Goal: Task Accomplishment & Management: Complete application form

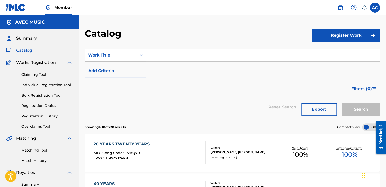
drag, startPoint x: 132, startPoint y: 113, endPoint x: 127, endPoint y: 118, distance: 7.2
click at [127, 118] on div "Reset Search Export Search" at bounding box center [233, 109] width 296 height 23
click at [45, 86] on link "Individual Registration Tool" at bounding box center [46, 85] width 51 height 5
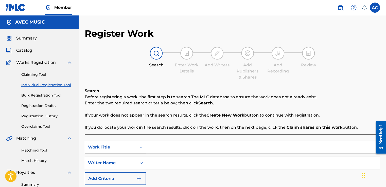
click at [150, 146] on input "Search Form" at bounding box center [263, 147] width 234 height 12
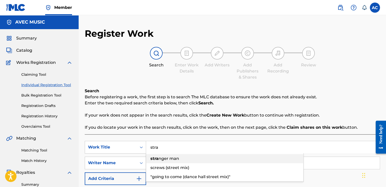
click at [154, 158] on strong "stra" at bounding box center [155, 158] width 8 height 5
type input "stranger man"
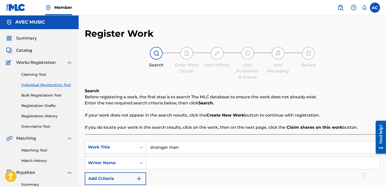
click at [154, 161] on input "Search Form" at bounding box center [263, 163] width 234 height 12
type input "a"
type input "ALSTON VERNON ELLSWORTH CYRUS"
click at [255, 69] on div "Add Recording" at bounding box center [278, 68] width 25 height 12
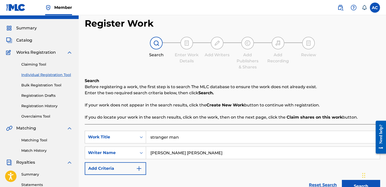
scroll to position [20, 0]
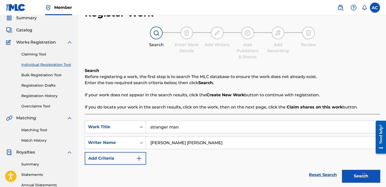
click at [255, 161] on button "Search" at bounding box center [361, 176] width 38 height 13
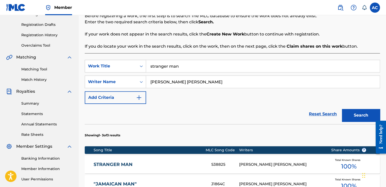
scroll to position [71, 0]
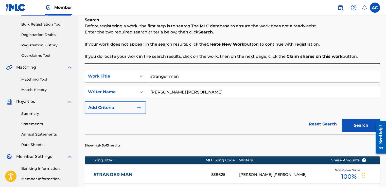
click at [255, 129] on div "Reset Search Search" at bounding box center [233, 124] width 296 height 20
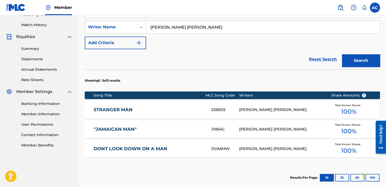
scroll to position [137, 0]
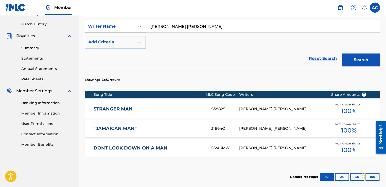
click at [255, 134] on div ""JAMAICAN MAN" J1864C ALSTON VERNON ELLSWORTH CYRUS Total Known Shares 100 %" at bounding box center [233, 129] width 296 height 18
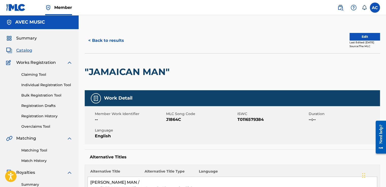
click at [59, 85] on link "Individual Registration Tool" at bounding box center [46, 85] width 51 height 5
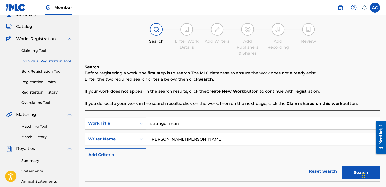
scroll to position [30, 0]
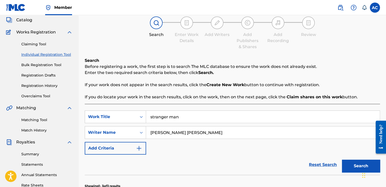
click at [178, 116] on input "stranger man" at bounding box center [263, 117] width 234 height 12
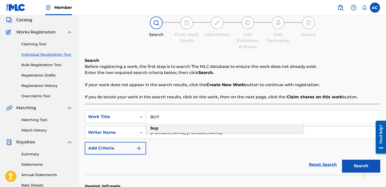
click at [154, 128] on strong "buy" at bounding box center [155, 128] width 8 height 5
click at [255, 161] on button "Search" at bounding box center [361, 166] width 38 height 13
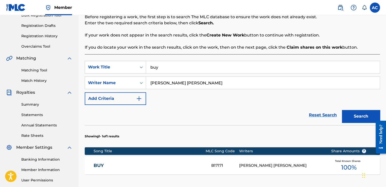
scroll to position [81, 0]
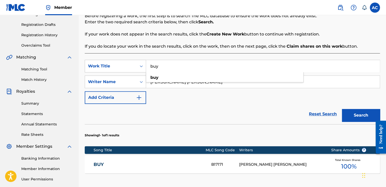
click at [162, 66] on input "buy" at bounding box center [263, 66] width 234 height 12
type input "b"
click at [158, 78] on span "the time" at bounding box center [165, 77] width 18 height 5
type input "all the time"
click at [255, 113] on button "Search" at bounding box center [361, 115] width 38 height 13
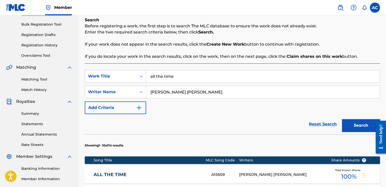
scroll to position [61, 0]
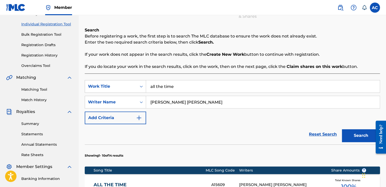
click at [157, 85] on input "all the time" at bounding box center [263, 86] width 234 height 12
click at [160, 96] on strong "the" at bounding box center [160, 97] width 7 height 5
click at [160, 96] on input "ALSTON VERNON ELLSWORTH CYRUS" at bounding box center [263, 102] width 234 height 12
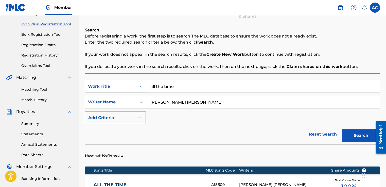
click at [160, 88] on input "all the time" at bounding box center [263, 86] width 234 height 12
click at [164, 87] on input "all the time" at bounding box center [263, 86] width 234 height 12
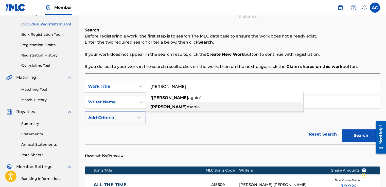
click at [187, 107] on span "mania" at bounding box center [193, 107] width 13 height 5
type input "laramania"
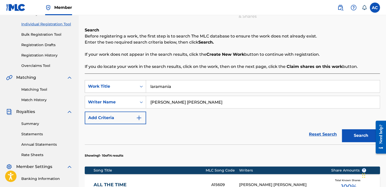
click at [255, 134] on button "Search" at bounding box center [361, 135] width 38 height 13
click at [157, 87] on input "laramania" at bounding box center [263, 86] width 234 height 12
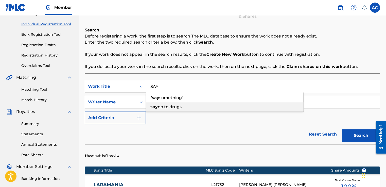
click at [158, 105] on span "no to drugs" at bounding box center [170, 107] width 24 height 5
type input "say no to drugs"
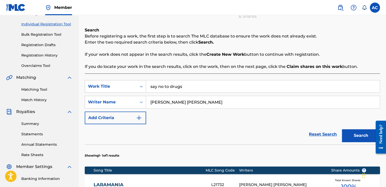
click at [255, 139] on button "Search" at bounding box center [361, 135] width 38 height 13
click at [167, 119] on div "SearchWithCriteria633e51f8-a657-4339-b0dd-7963bfc515d7 Work Title say no to dru…" at bounding box center [233, 102] width 296 height 44
click at [182, 86] on input "say no to drugs" at bounding box center [263, 86] width 234 height 12
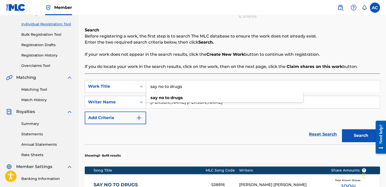
click at [182, 86] on input "say no to drugs" at bounding box center [263, 86] width 234 height 12
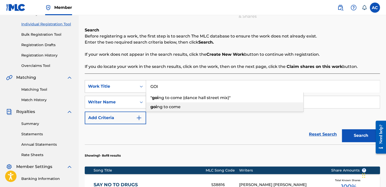
click at [168, 108] on span "ng to come" at bounding box center [169, 107] width 24 height 5
type input "going to come"
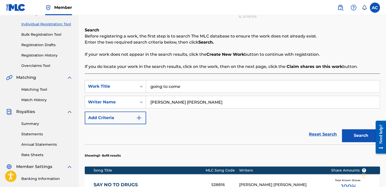
click at [255, 138] on button "Search" at bounding box center [361, 135] width 38 height 13
click at [182, 86] on input "going to come" at bounding box center [263, 86] width 234 height 12
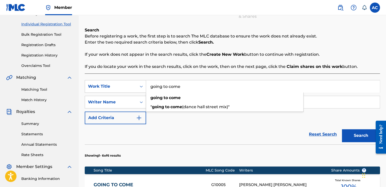
click at [182, 86] on input "going to come" at bounding box center [263, 86] width 234 height 12
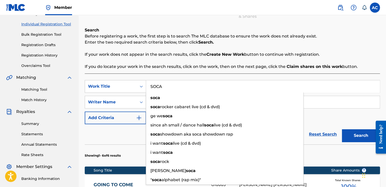
type input "SOCA"
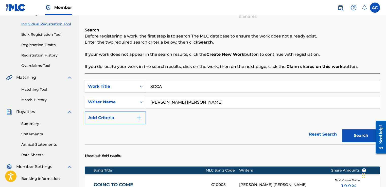
click at [255, 114] on div "SearchWithCriteria633e51f8-a657-4339-b0dd-7963bfc515d7 Work Title SOCA SearchWi…" at bounding box center [233, 102] width 296 height 44
click at [255, 136] on button "Search" at bounding box center [361, 135] width 38 height 13
click at [163, 86] on input "SOCA" at bounding box center [263, 86] width 234 height 12
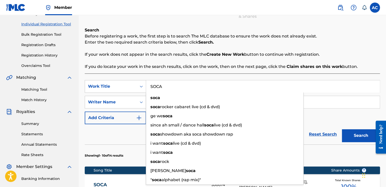
click at [163, 86] on input "SOCA" at bounding box center [263, 86] width 234 height 12
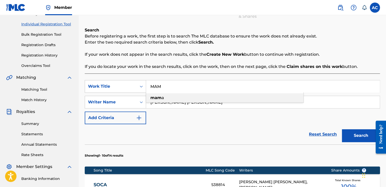
click at [151, 99] on strong "mam" at bounding box center [156, 97] width 11 height 5
type input "mama"
click at [255, 130] on button "Search" at bounding box center [361, 135] width 38 height 13
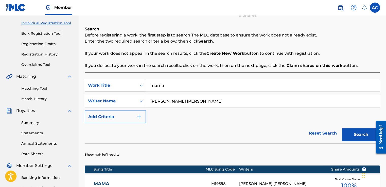
scroll to position [64, 0]
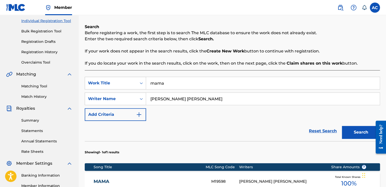
click at [162, 82] on input "mama" at bounding box center [263, 83] width 234 height 12
click at [164, 94] on span "bration" at bounding box center [166, 94] width 15 height 5
type input "celebration"
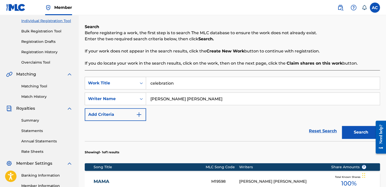
click at [255, 133] on button "Search" at bounding box center [361, 132] width 38 height 13
click at [172, 80] on input "celebration" at bounding box center [263, 83] width 234 height 12
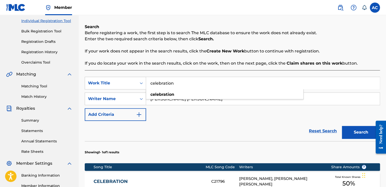
click at [172, 80] on input "celebration" at bounding box center [263, 83] width 234 height 12
type input "DISCO JAM"
click at [255, 131] on button "Search" at bounding box center [361, 132] width 38 height 13
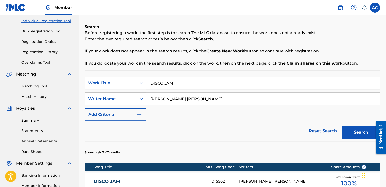
click at [176, 83] on input "DISCO JAM" at bounding box center [263, 83] width 234 height 12
click at [255, 135] on button "Search" at bounding box center [361, 132] width 38 height 13
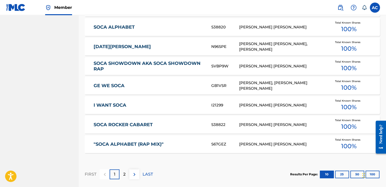
scroll to position [288, 0]
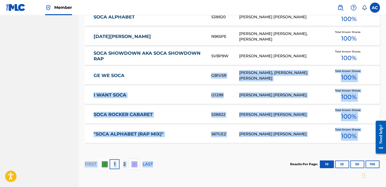
drag, startPoint x: 169, startPoint y: 71, endPoint x: 164, endPoint y: 199, distance: 128.1
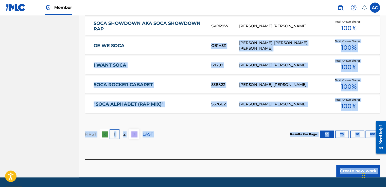
click at [125, 135] on p "2" at bounding box center [124, 135] width 2 height 6
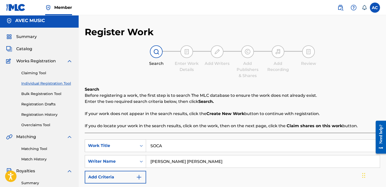
scroll to position [0, 0]
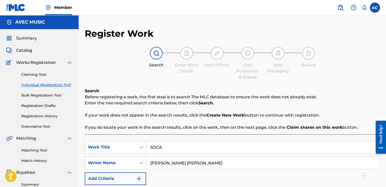
click at [18, 121] on div "Claiming Tool Individual Registration Tool Bulk Registration Tool Registration …" at bounding box center [39, 98] width 67 height 64
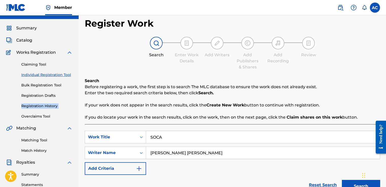
scroll to position [20, 0]
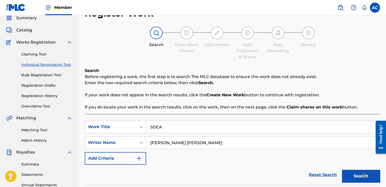
click at [255, 15] on div "Register Work Search Enter Work Details Add Writers Add Publishers & Shares Add…" at bounding box center [233, 183] width 296 height 350
click at [163, 127] on input "SOCA" at bounding box center [263, 127] width 234 height 12
type input "S"
type input ""YUH WOULD FIND SO (DANCE HALL MIX)""
click at [255, 161] on button "Search" at bounding box center [361, 176] width 38 height 13
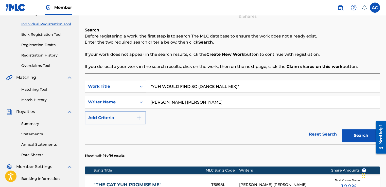
scroll to position [51, 0]
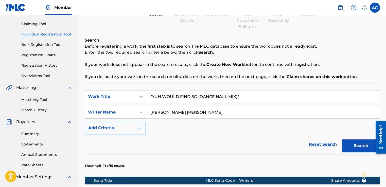
click at [255, 147] on button "Search" at bounding box center [361, 146] width 38 height 13
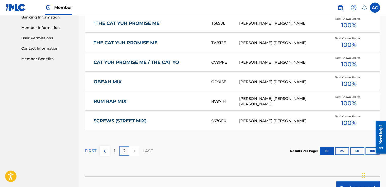
scroll to position [223, 0]
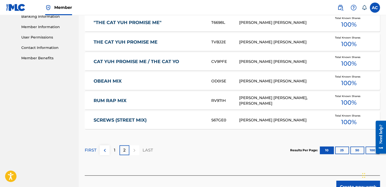
click at [120, 152] on div "2" at bounding box center [125, 150] width 10 height 10
click at [114, 149] on p "1" at bounding box center [115, 151] width 2 height 6
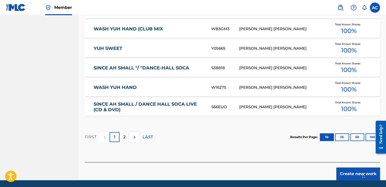
scroll to position [325, 0]
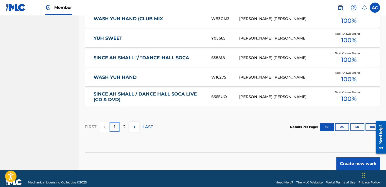
click at [125, 125] on p "2" at bounding box center [124, 127] width 2 height 6
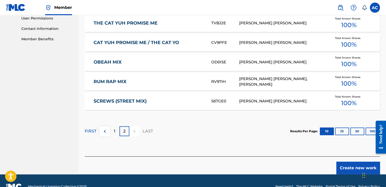
scroll to position [244, 0]
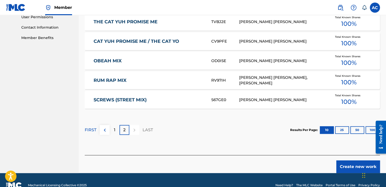
click at [114, 128] on p "1" at bounding box center [115, 130] width 2 height 6
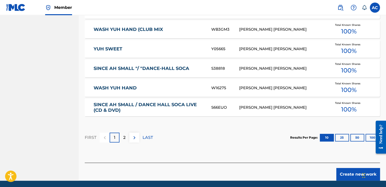
scroll to position [315, 0]
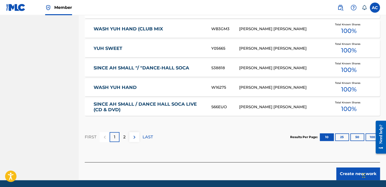
click at [123, 136] on p "2" at bounding box center [124, 137] width 2 height 6
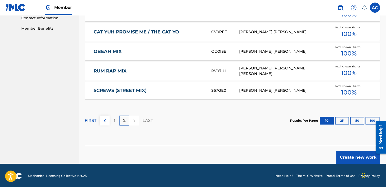
scroll to position [254, 0]
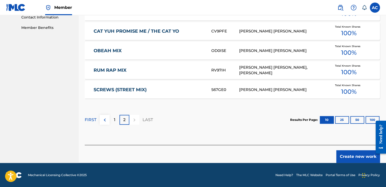
click at [255, 158] on button "Create new work" at bounding box center [359, 157] width 44 height 13
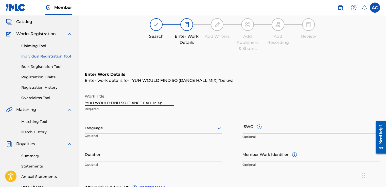
scroll to position [28, 0]
click at [87, 102] on input ""YUH WOULD FIND SO (DANCE HALL MIX)"" at bounding box center [129, 99] width 89 height 14
click at [161, 102] on input "YUH WOULD FIND SO (DANCE HALL MIX)"" at bounding box center [129, 99] width 89 height 14
click at [85, 102] on input "YUH WOULD FIND SO (DANCE HALL MIX)"" at bounding box center [129, 99] width 89 height 14
type input ""YUH WOULD FIND SO (DANCE HALL MIX)""
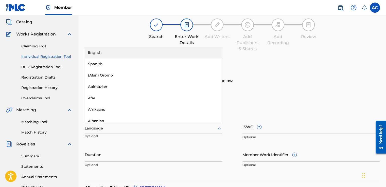
click at [90, 125] on div "Language" at bounding box center [154, 128] width 138 height 11
click at [94, 50] on div "English" at bounding box center [153, 52] width 137 height 11
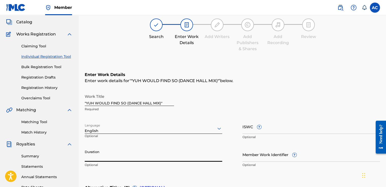
click at [90, 159] on input "Duration" at bounding box center [154, 155] width 138 height 14
type input "07:17"
click at [70, 161] on div "Summary Statements Annual Statements Rate Sheets" at bounding box center [39, 169] width 67 height 43
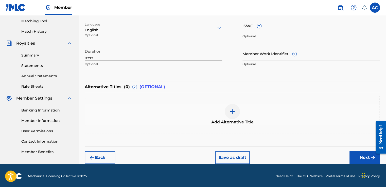
scroll to position [130, 0]
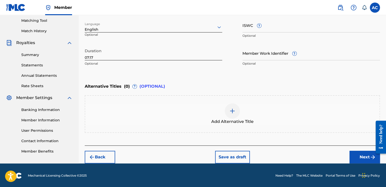
click at [115, 157] on div "Back Save as draft Next" at bounding box center [233, 155] width 296 height 18
click at [230, 110] on img at bounding box center [233, 111] width 6 height 6
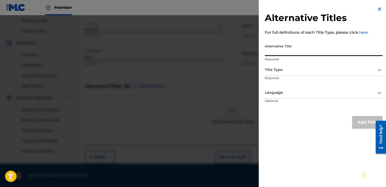
click at [255, 49] on input "Alternative Title" at bounding box center [324, 49] width 118 height 14
click at [255, 52] on input "YUH WOULD FINE SO (DANCE HALL MIX)"" at bounding box center [324, 49] width 118 height 14
type input ""YUH WOULD FINE SO (DANCE HALL MIX)""
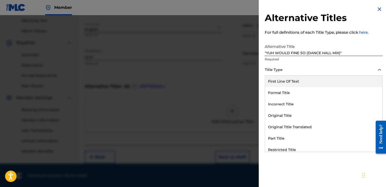
click at [255, 71] on div at bounding box center [324, 70] width 118 height 6
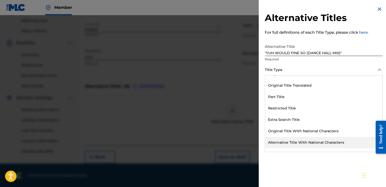
scroll to position [50, 0]
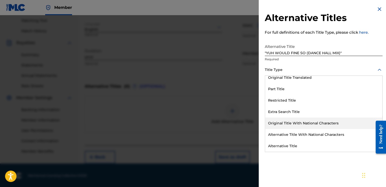
click at [255, 124] on div "Original Title With National Characters" at bounding box center [323, 123] width 117 height 11
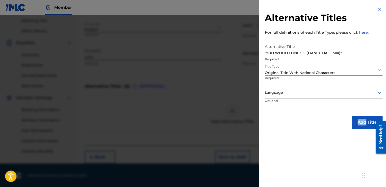
click at [255, 124] on div "Add Title" at bounding box center [324, 122] width 118 height 13
drag, startPoint x: 301, startPoint y: 124, endPoint x: 273, endPoint y: 92, distance: 41.8
click at [255, 92] on div at bounding box center [324, 93] width 118 height 6
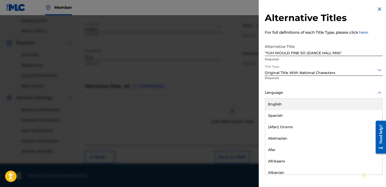
click at [255, 107] on div "English" at bounding box center [323, 104] width 117 height 11
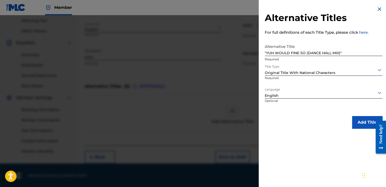
click at [255, 123] on button "Add Title" at bounding box center [367, 122] width 30 height 13
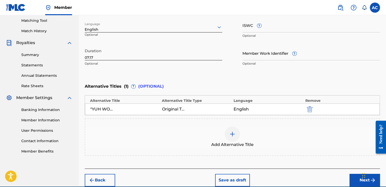
click at [255, 123] on div "Add Alternative Title" at bounding box center [233, 138] width 296 height 38
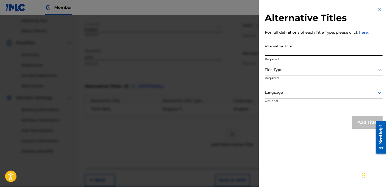
click at [255, 54] on input "Alternative Title" at bounding box center [324, 49] width 118 height 14
type input "WOULD FIND SO"
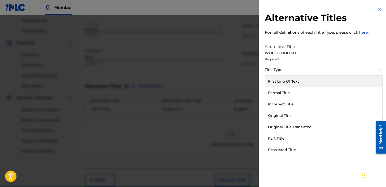
click at [255, 71] on div at bounding box center [324, 70] width 118 height 6
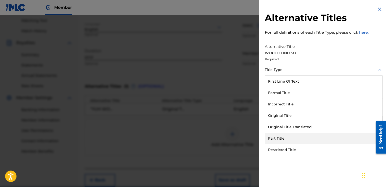
click at [255, 138] on div "Part Title" at bounding box center [323, 138] width 117 height 11
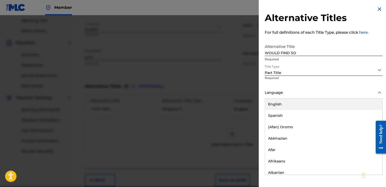
click at [255, 93] on div at bounding box center [324, 93] width 118 height 6
click at [255, 104] on div "English" at bounding box center [323, 104] width 117 height 11
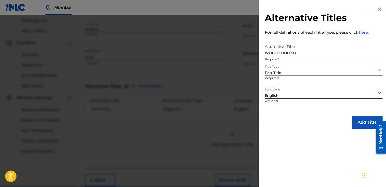
click at [255, 120] on button "Add Title" at bounding box center [367, 122] width 30 height 13
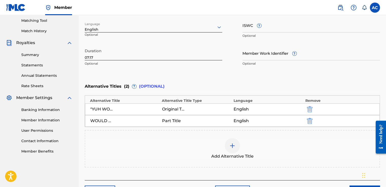
click at [233, 143] on img at bounding box center [233, 146] width 6 height 6
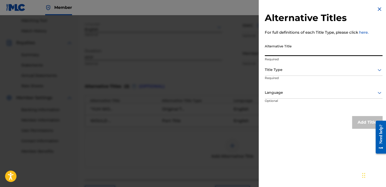
click at [255, 51] on input "Alternative Title" at bounding box center [324, 49] width 118 height 14
type input "WOULD FINE SO"
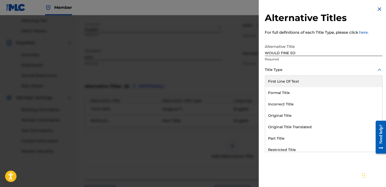
click at [255, 69] on div at bounding box center [324, 70] width 118 height 6
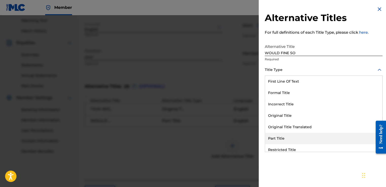
click at [255, 140] on div "Part Title" at bounding box center [323, 138] width 117 height 11
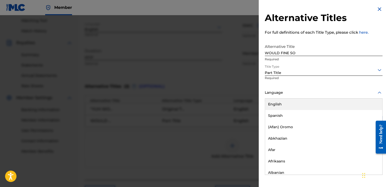
click at [255, 95] on div at bounding box center [324, 93] width 118 height 6
click at [255, 104] on div "English" at bounding box center [323, 104] width 117 height 11
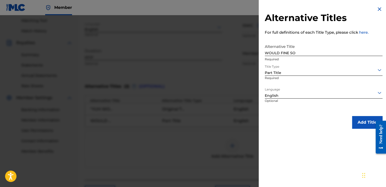
click at [255, 119] on button "Add Title" at bounding box center [367, 122] width 30 height 13
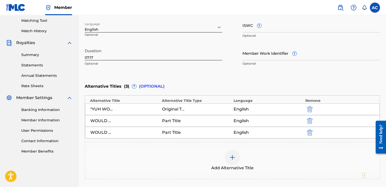
click at [232, 155] on img at bounding box center [233, 158] width 6 height 6
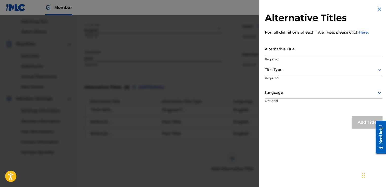
scroll to position [129, 0]
click at [245, 134] on div at bounding box center [193, 108] width 386 height 187
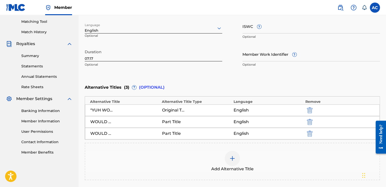
click at [232, 157] on img at bounding box center [233, 159] width 6 height 6
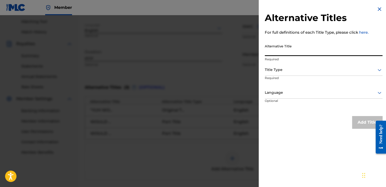
click at [255, 51] on input "Alternative Title" at bounding box center [324, 49] width 118 height 14
click at [255, 53] on input "HENRY TELL THERESA" at bounding box center [324, 49] width 118 height 14
click at [255, 51] on input "HENRY TELL TERESA" at bounding box center [324, 49] width 118 height 14
drag, startPoint x: 342, startPoint y: 52, endPoint x: 376, endPoint y: 47, distance: 34.9
type input "HENRY TELL TERESA HE FIND THAT SHE LAPSING"
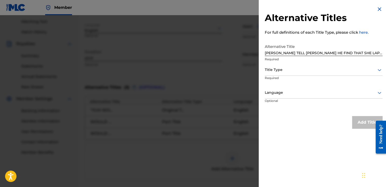
click at [255, 115] on div "Alternative Titles For full definitions of each Title Type, please click here. …" at bounding box center [324, 67] width 130 height 135
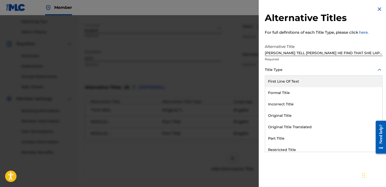
click at [255, 71] on div at bounding box center [324, 70] width 118 height 6
click at [255, 82] on div "First Line Of Text" at bounding box center [323, 81] width 117 height 11
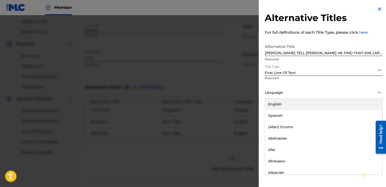
click at [255, 94] on div at bounding box center [324, 93] width 118 height 6
click at [255, 105] on div "English" at bounding box center [323, 104] width 117 height 11
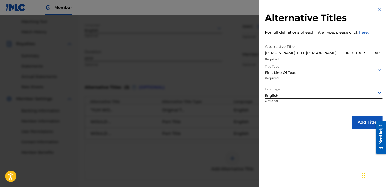
click at [255, 121] on button "Add Title" at bounding box center [367, 122] width 30 height 13
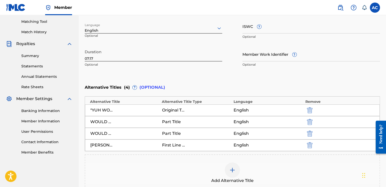
click at [233, 161] on img at bounding box center [233, 170] width 6 height 6
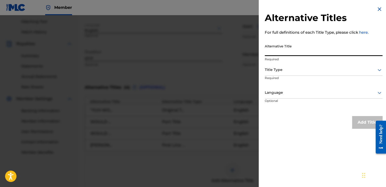
click at [255, 53] on input "Alternative Title" at bounding box center [324, 49] width 118 height 14
type input "HENRY TELL TERESA E FINE DAT SHE LAPSING"
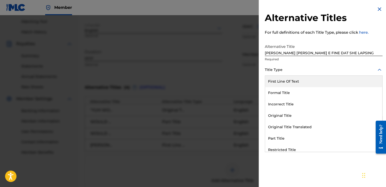
click at [255, 70] on icon at bounding box center [380, 70] width 4 height 2
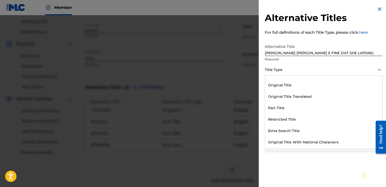
scroll to position [42, 0]
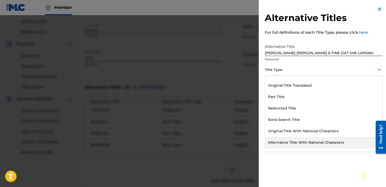
click at [255, 143] on div "Alternative Title With National Characters" at bounding box center [323, 142] width 117 height 11
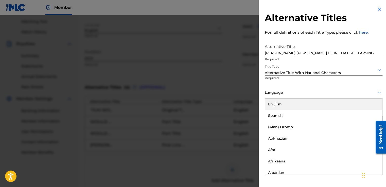
click at [255, 92] on div at bounding box center [324, 93] width 118 height 6
click at [255, 103] on div "English" at bounding box center [323, 104] width 117 height 11
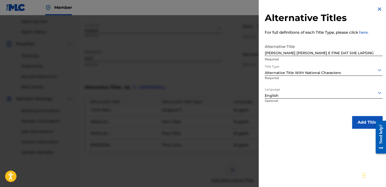
click at [255, 120] on button "Add Title" at bounding box center [367, 122] width 30 height 13
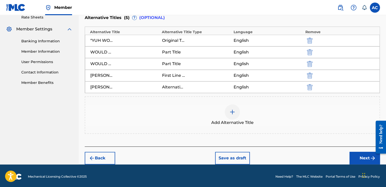
scroll to position [200, 0]
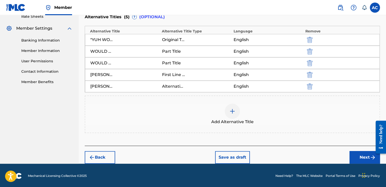
click at [255, 158] on button "Next" at bounding box center [365, 157] width 30 height 13
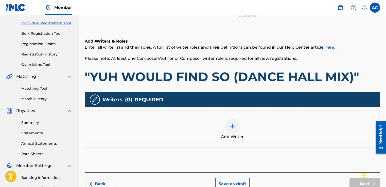
scroll to position [23, 0]
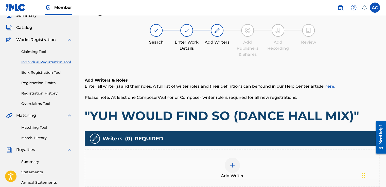
click at [232, 161] on img at bounding box center [233, 166] width 6 height 6
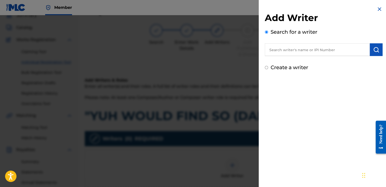
click at [255, 48] on input "text" at bounding box center [317, 49] width 105 height 13
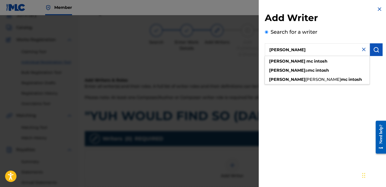
type input "FRANKLYN MC INTOSH"
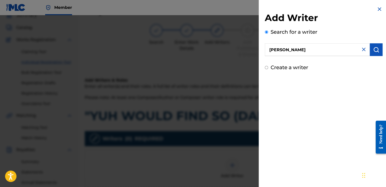
click at [255, 52] on img "submit" at bounding box center [377, 50] width 6 height 6
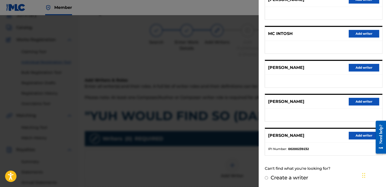
scroll to position [33, 0]
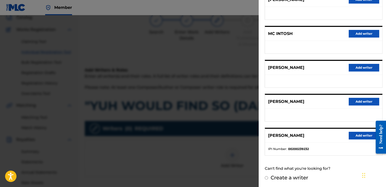
click at [255, 133] on button "Add writer" at bounding box center [364, 136] width 30 height 8
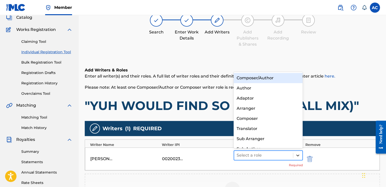
click at [255, 155] on div at bounding box center [298, 155] width 9 height 9
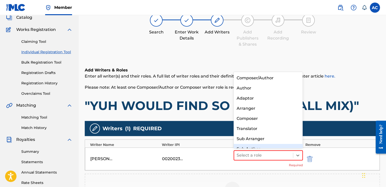
scroll to position [7, 0]
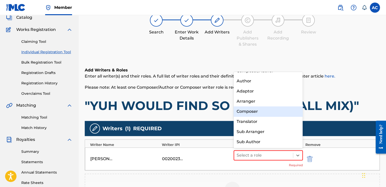
click at [247, 110] on div "Composer" at bounding box center [268, 112] width 69 height 10
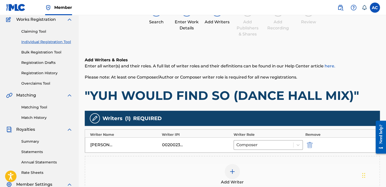
scroll to position [53, 0]
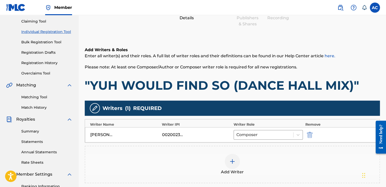
click at [230, 160] on img at bounding box center [233, 162] width 6 height 6
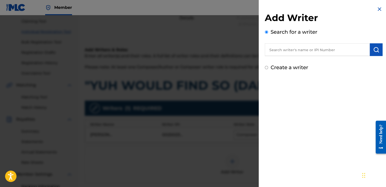
click at [255, 51] on input "text" at bounding box center [317, 49] width 105 height 13
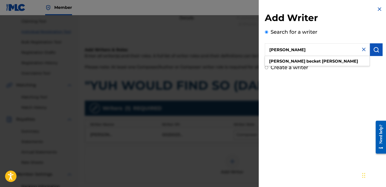
type input "ALSTON BECKET CYRUS"
click at [255, 47] on img "submit" at bounding box center [377, 50] width 6 height 6
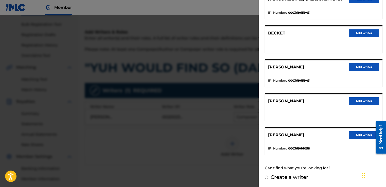
scroll to position [74, 0]
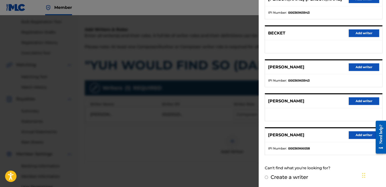
click at [255, 135] on button "Add writer" at bounding box center [364, 136] width 30 height 8
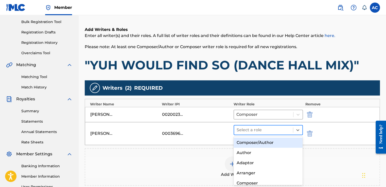
click at [253, 128] on div at bounding box center [264, 130] width 54 height 7
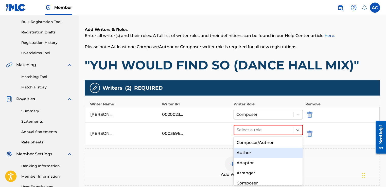
click at [250, 153] on div "Author" at bounding box center [268, 153] width 69 height 10
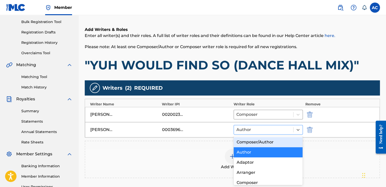
click at [255, 129] on div at bounding box center [264, 129] width 54 height 7
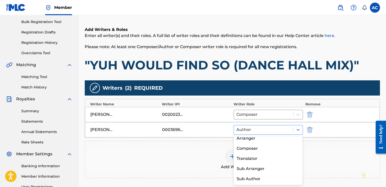
scroll to position [0, 0]
click at [255, 144] on div "Add Writer" at bounding box center [233, 160] width 296 height 38
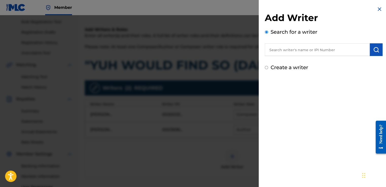
click at [255, 89] on div "Add Writer Search for a writer Create a writer" at bounding box center [324, 93] width 130 height 187
click at [209, 151] on div at bounding box center [193, 108] width 386 height 187
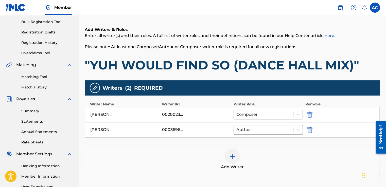
click at [232, 156] on img at bounding box center [233, 157] width 6 height 6
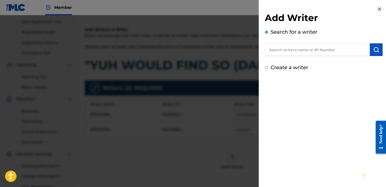
click at [255, 49] on input "text" at bounding box center [317, 49] width 105 height 13
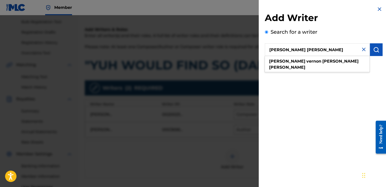
type input "ALSTON VERNON ELLSWORTH CYRUS"
click at [255, 49] on img "submit" at bounding box center [377, 50] width 6 height 6
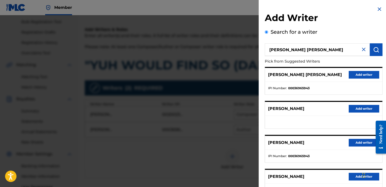
click at [255, 78] on button "Add writer" at bounding box center [364, 75] width 30 height 8
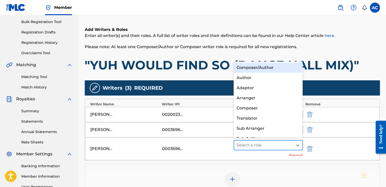
click at [238, 143] on div at bounding box center [264, 145] width 54 height 7
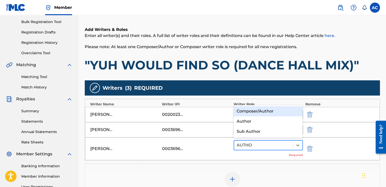
type input "AUTHOR"
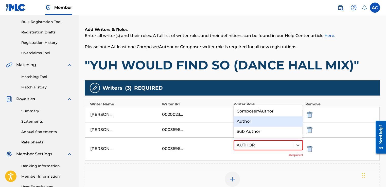
click at [241, 121] on div "Author" at bounding box center [268, 122] width 69 height 10
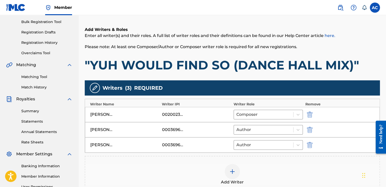
click at [255, 128] on img "submit" at bounding box center [310, 130] width 6 height 6
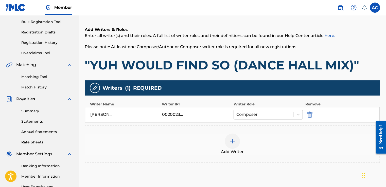
click at [231, 141] on img at bounding box center [233, 141] width 6 height 6
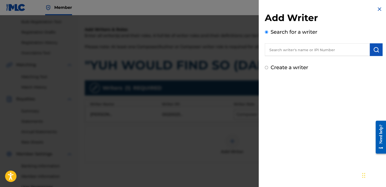
click at [255, 51] on input "text" at bounding box center [317, 49] width 105 height 13
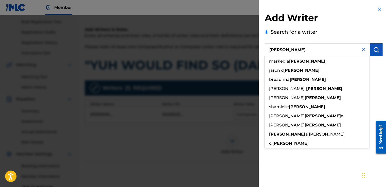
click at [255, 48] on input "ALSTON" at bounding box center [317, 49] width 105 height 13
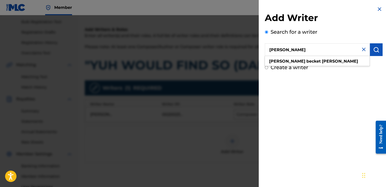
click at [255, 48] on input "Alston BECKET Cyrus" at bounding box center [317, 49] width 105 height 13
type input "Alston BECKET Cyrus"
click at [255, 50] on img "submit" at bounding box center [377, 50] width 6 height 6
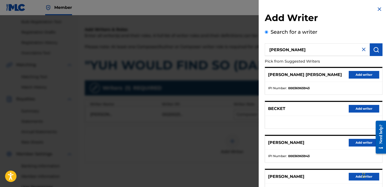
click at [255, 50] on img "submit" at bounding box center [377, 50] width 6 height 6
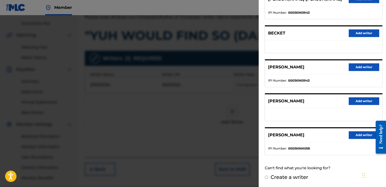
scroll to position [104, 0]
click at [255, 136] on button "Add writer" at bounding box center [364, 136] width 30 height 8
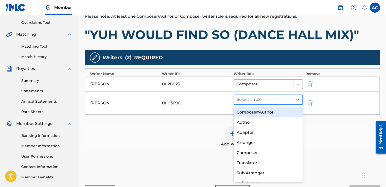
click at [242, 99] on div at bounding box center [264, 99] width 54 height 7
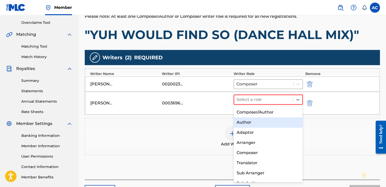
click at [238, 123] on div "Author" at bounding box center [268, 123] width 69 height 10
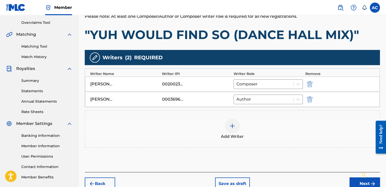
click at [231, 126] on img at bounding box center [233, 126] width 6 height 6
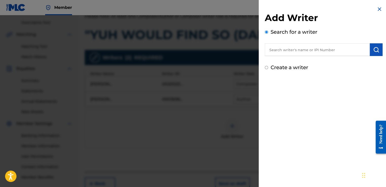
click at [255, 50] on input "text" at bounding box center [317, 49] width 105 height 13
type input "a"
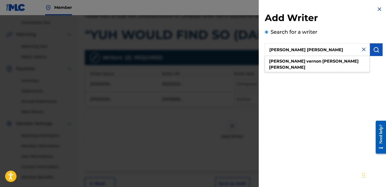
type input "ALSTON VERNON ELLSWORTH CYRUS"
click at [255, 50] on img "submit" at bounding box center [377, 50] width 6 height 6
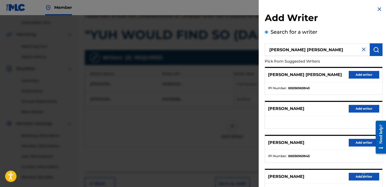
click at [255, 78] on button "Add writer" at bounding box center [364, 75] width 30 height 8
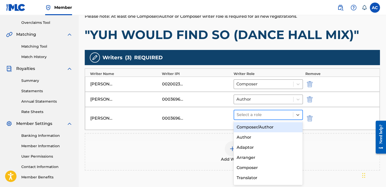
click at [239, 113] on div at bounding box center [264, 114] width 54 height 7
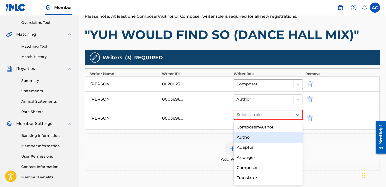
click at [240, 137] on div "Author" at bounding box center [268, 138] width 69 height 10
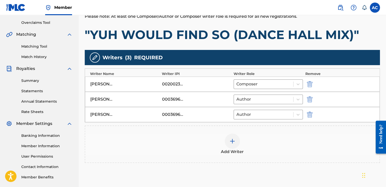
click at [231, 140] on img at bounding box center [233, 141] width 6 height 6
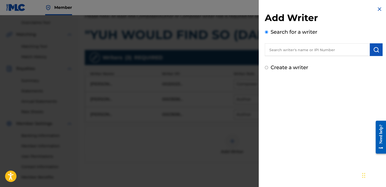
click at [255, 49] on input "text" at bounding box center [317, 49] width 105 height 13
click at [255, 68] on input "Create a writer" at bounding box center [266, 67] width 3 height 3
radio input "false"
radio input "true"
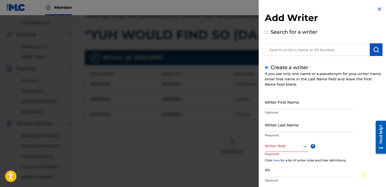
click at [255, 110] on div "Writer First Name Optional" at bounding box center [309, 106] width 89 height 23
click at [255, 105] on input "Writer First Name" at bounding box center [309, 102] width 89 height 14
type input "ELROY"
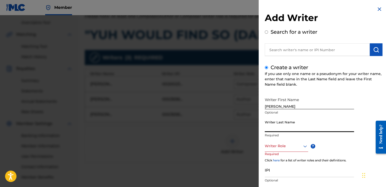
click at [255, 130] on input "Writer Last Name" at bounding box center [309, 125] width 89 height 14
type input "JOHN"
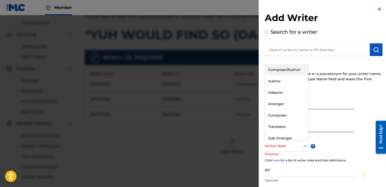
click at [255, 144] on div at bounding box center [286, 146] width 43 height 6
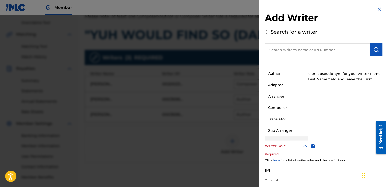
scroll to position [15, 0]
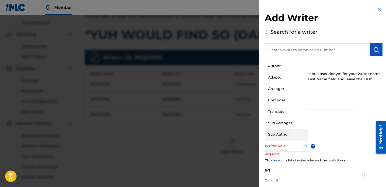
click at [255, 133] on div "Sub Author" at bounding box center [286, 134] width 43 height 11
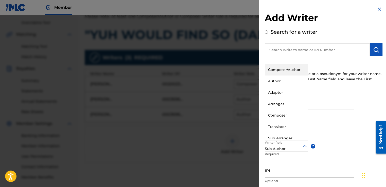
click at [255, 49] on img "submit" at bounding box center [377, 50] width 6 height 6
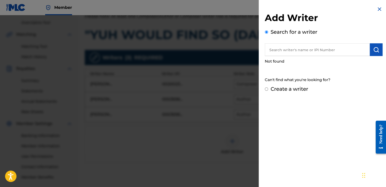
click at [255, 90] on input "Create a writer" at bounding box center [266, 89] width 3 height 3
radio input "false"
radio input "true"
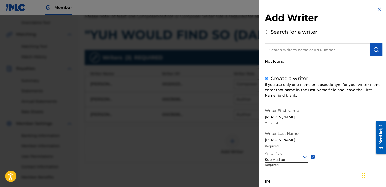
click at [255, 30] on input "Search for a writer" at bounding box center [266, 31] width 3 height 3
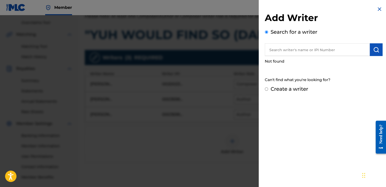
click at [255, 88] on input "Create a writer" at bounding box center [266, 89] width 3 height 3
radio input "false"
radio input "true"
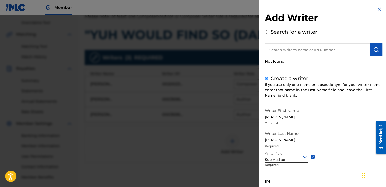
click at [255, 30] on input "Search for a writer" at bounding box center [266, 31] width 3 height 3
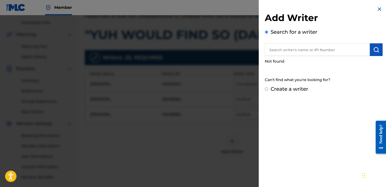
click at [255, 88] on input "Create a writer" at bounding box center [266, 89] width 3 height 3
radio input "false"
radio input "true"
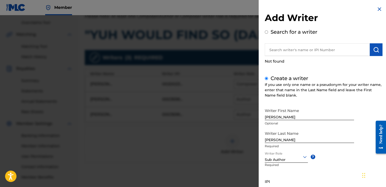
click at [255, 30] on input "Search for a writer" at bounding box center [266, 31] width 3 height 3
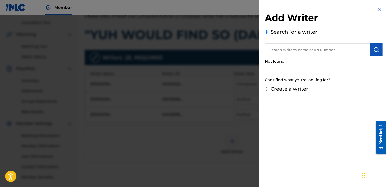
click at [255, 88] on input "Create a writer" at bounding box center [266, 89] width 3 height 3
radio input "false"
radio input "true"
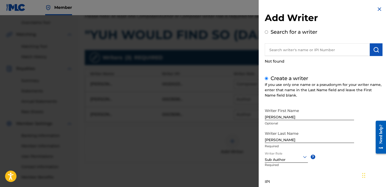
click at [255, 48] on img "submit" at bounding box center [377, 50] width 6 height 6
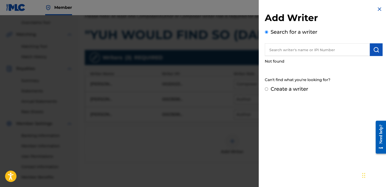
click at [255, 89] on input "Create a writer" at bounding box center [266, 89] width 3 height 3
radio input "false"
radio input "true"
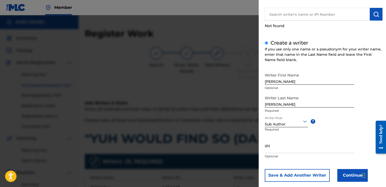
scroll to position [44, 0]
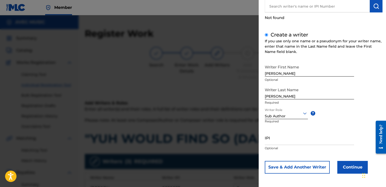
click at [255, 161] on button "Continue" at bounding box center [353, 167] width 30 height 13
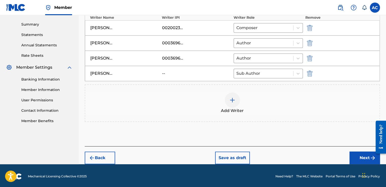
scroll to position [161, 0]
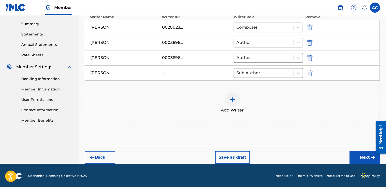
click at [255, 156] on button "Next" at bounding box center [365, 157] width 30 height 13
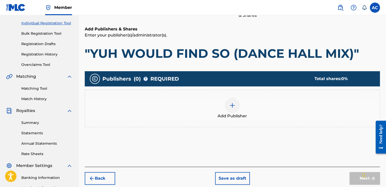
scroll to position [23, 0]
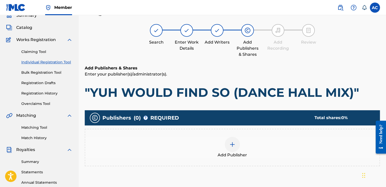
click at [233, 144] on img at bounding box center [233, 145] width 6 height 6
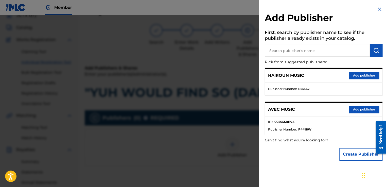
click at [255, 108] on button "Add publisher" at bounding box center [364, 110] width 30 height 8
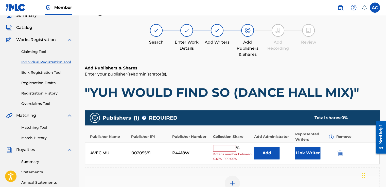
click at [228, 147] on input "text" at bounding box center [224, 148] width 23 height 7
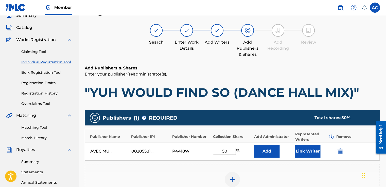
type input "50"
click at [255, 149] on button "Link Writer" at bounding box center [307, 151] width 25 height 13
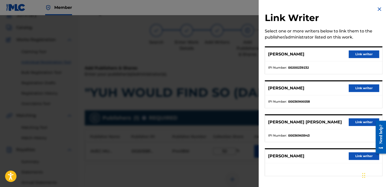
click at [255, 87] on button "Link writer" at bounding box center [364, 89] width 30 height 8
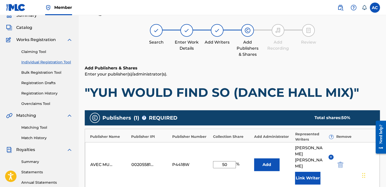
click at [255, 161] on button "Link Writer" at bounding box center [307, 178] width 25 height 13
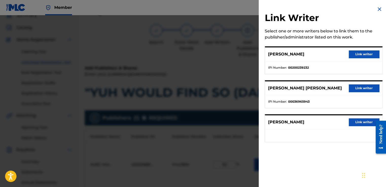
click at [94, 161] on div at bounding box center [193, 108] width 386 height 187
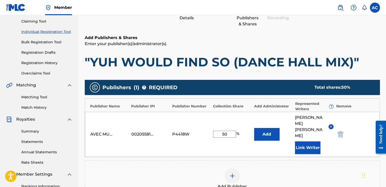
scroll to position [63, 0]
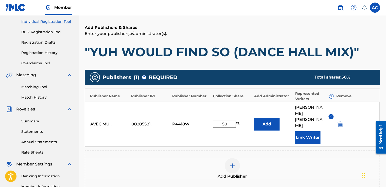
click at [255, 132] on button "Link Writer" at bounding box center [307, 138] width 25 height 13
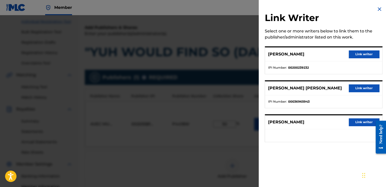
click at [255, 91] on button "Link writer" at bounding box center [364, 89] width 30 height 8
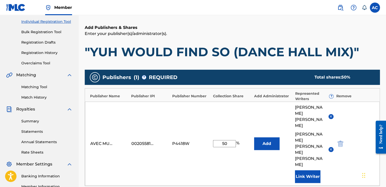
click at [255, 161] on button "Link Writer" at bounding box center [307, 177] width 25 height 13
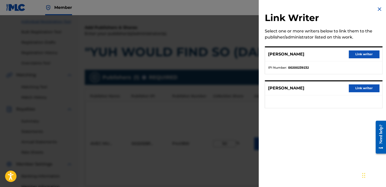
click at [255, 54] on button "Link writer" at bounding box center [364, 55] width 30 height 8
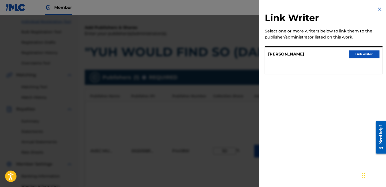
click at [255, 53] on button "Link writer" at bounding box center [364, 55] width 30 height 8
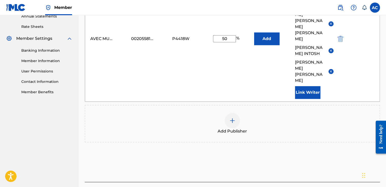
scroll to position [190, 0]
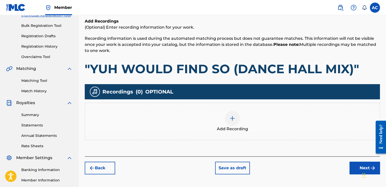
scroll to position [23, 0]
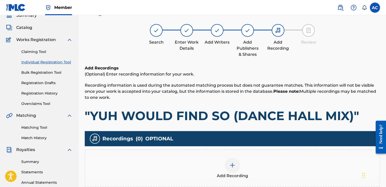
click at [231, 161] on img at bounding box center [233, 166] width 6 height 6
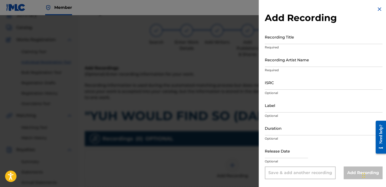
click at [255, 161] on div "Release Date Optional" at bounding box center [324, 155] width 118 height 23
click at [255, 161] on div "Save & add another recording" at bounding box center [300, 173] width 71 height 13
click at [220, 161] on div at bounding box center [193, 108] width 386 height 187
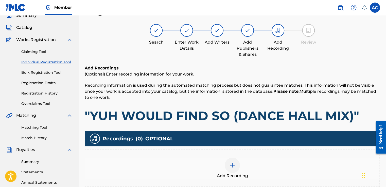
click at [214, 117] on h1 ""YUH WOULD FIND SO (DANCE HALL MIX)"" at bounding box center [233, 115] width 296 height 15
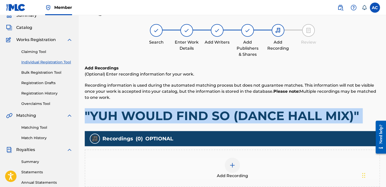
click at [214, 117] on h1 ""YUH WOULD FIND SO (DANCE HALL MIX)"" at bounding box center [233, 115] width 296 height 15
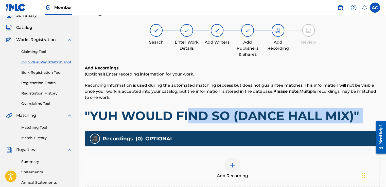
drag, startPoint x: 214, startPoint y: 117, endPoint x: 191, endPoint y: 109, distance: 24.3
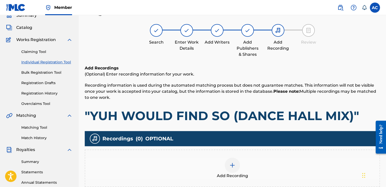
drag, startPoint x: 191, startPoint y: 109, endPoint x: 88, endPoint y: 111, distance: 102.9
click at [88, 111] on h1 ""YUH WOULD FIND SO (DANCE HALL MIX)"" at bounding box center [233, 115] width 296 height 15
click at [85, 112] on h1 ""YUH WOULD FIND SO (DANCE HALL MIX)"" at bounding box center [233, 115] width 296 height 15
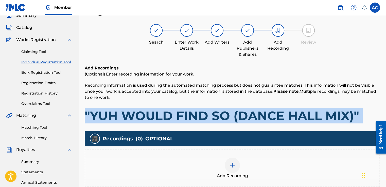
click at [85, 112] on h1 ""YUH WOULD FIND SO (DANCE HALL MIX)"" at bounding box center [233, 115] width 296 height 15
copy h1 ""YUH WOULD FIND SO (DANCE HALL MIX)""
click at [231, 161] on img at bounding box center [233, 166] width 6 height 6
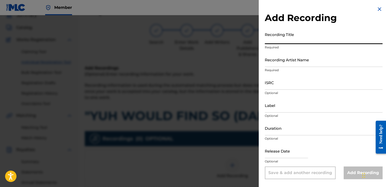
click at [255, 41] on input "Recording Title" at bounding box center [324, 37] width 118 height 14
paste input ""YUH WOULD FIND SO (DANCE HALL MIX)""
type input ""YUH WOULD FIND SO (DANCE HALL MIX)""
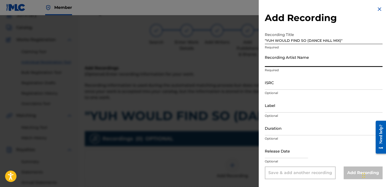
click at [255, 61] on input "Recording Artist Name" at bounding box center [324, 60] width 118 height 14
click at [255, 62] on input "Recording Artist Name" at bounding box center [324, 60] width 118 height 14
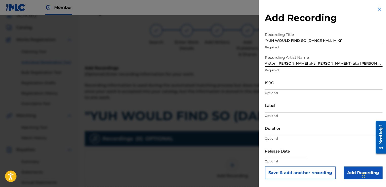
click at [255, 61] on input "A ston BECKET Cyrus aka BECKET(T) aka BECKET CYRUS" at bounding box center [324, 60] width 118 height 14
click at [255, 62] on input "Alston BECKET Cyrus aka BECKET(T) aka BECKET CYRUS" at bounding box center [324, 60] width 118 height 14
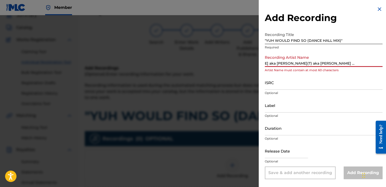
scroll to position [0, 29]
click at [255, 61] on input "Alston BECKET Cyrus aka BECKET(T) aka BECKET CYRUS & STONE WASH DADDY" at bounding box center [324, 60] width 118 height 14
drag, startPoint x: 336, startPoint y: 62, endPoint x: 301, endPoint y: 72, distance: 36.7
click at [255, 72] on div "Recording Artist Name Alston BECKET Cyrus aka BECKET(T) aka BECKET CYRUS & STON…" at bounding box center [324, 64] width 118 height 23
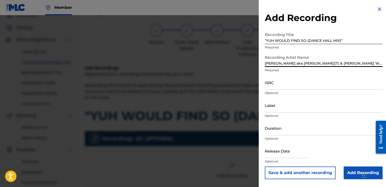
click at [255, 61] on input "Alston BECKET Cyrus aka BECKET(T) & STONE WASH DADDY" at bounding box center [324, 60] width 118 height 14
click at [255, 63] on input "Alston BECKET Cyrus aka BECKET(T) & STONE WASH DADDY" at bounding box center [324, 60] width 118 height 14
click at [255, 65] on input "Alston BECKET Cyrus aka BECKET(T) & STONE WASH DADDY" at bounding box center [324, 60] width 118 height 14
click at [255, 63] on input "Alston BECKET Cyrus aka BECKET(T) & STONE WASH DADDY" at bounding box center [324, 60] width 118 height 14
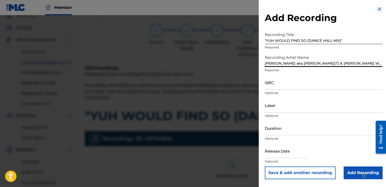
click at [255, 61] on input "Alston BECKET Cyrus aka BECKET(T) & STONE WASH DADDY" at bounding box center [324, 60] width 118 height 14
type input "Alston BECKET Cyrus aka BECKET(T) & STONE WASH DADDY"
click at [255, 87] on input "ISRC" at bounding box center [324, 82] width 118 height 14
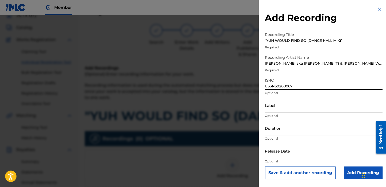
type input "US3NS9200007"
click at [255, 108] on input "Label" at bounding box center [324, 105] width 118 height 14
type input "COCOA MUSIC aka COCOA RECORDS"
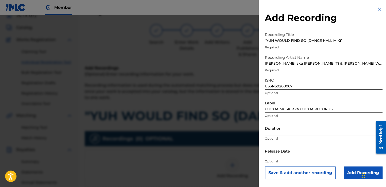
type input "07:06"
type input "June 15 1993"
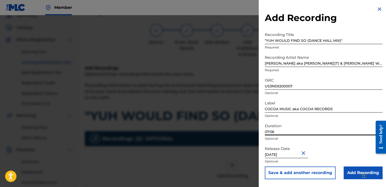
click at [255, 131] on input "07:06" at bounding box center [324, 128] width 118 height 14
type input "07:17"
click at [255, 161] on p "Optional" at bounding box center [324, 161] width 118 height 5
select select "5"
select select "1993"
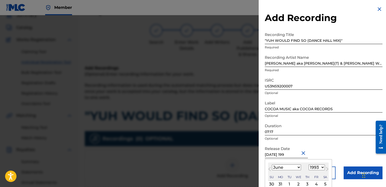
type input "June 15 1992"
select select "1992"
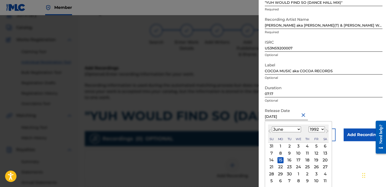
scroll to position [38, 0]
type input "June 15 1993"
select select "1993"
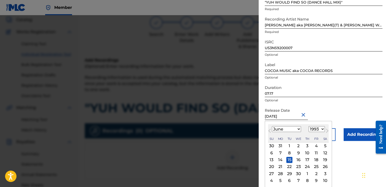
scroll to position [34, 0]
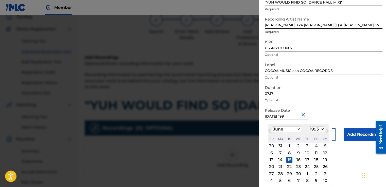
type input "June 15 1992"
select select "1992"
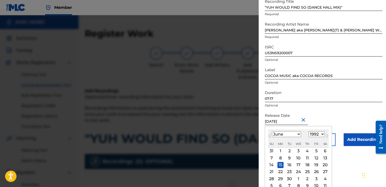
scroll to position [38, 0]
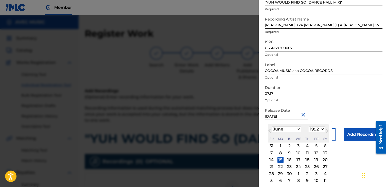
type input "June 15 1992"
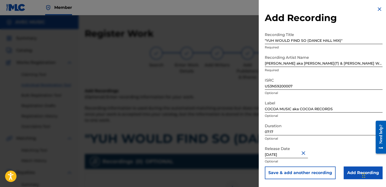
click at [255, 113] on form "Recording Title "YUH WOULD FIND SO (DANCE HALL MIX)" Required Recording Artist …" at bounding box center [324, 105] width 118 height 150
click at [255, 161] on input "Add Recording" at bounding box center [363, 173] width 39 height 13
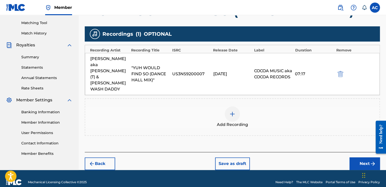
scroll to position [128, 0]
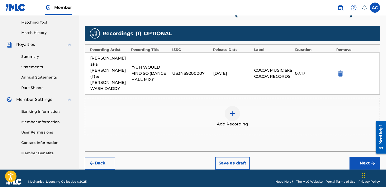
click at [255, 157] on button "Next" at bounding box center [365, 163] width 30 height 13
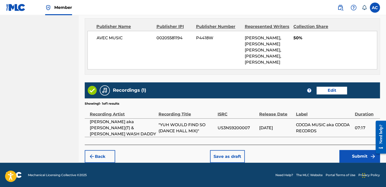
scroll to position [395, 0]
click at [255, 156] on button "Submit" at bounding box center [360, 156] width 41 height 13
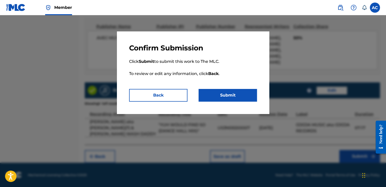
click at [219, 93] on button "Submit" at bounding box center [228, 95] width 58 height 13
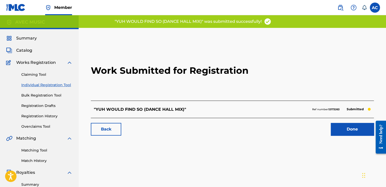
click at [255, 129] on link "Done" at bounding box center [352, 129] width 43 height 13
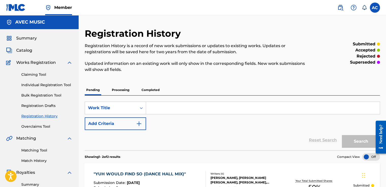
click at [36, 84] on link "Individual Registration Tool" at bounding box center [46, 85] width 51 height 5
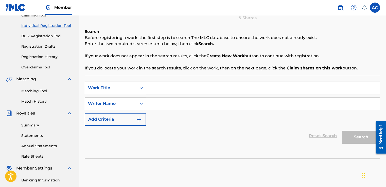
scroll to position [61, 0]
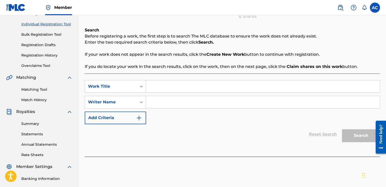
click at [153, 86] on input "Search Form" at bounding box center [263, 86] width 234 height 12
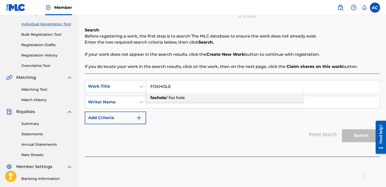
click at [163, 99] on strong "foxhole" at bounding box center [159, 97] width 16 height 5
type input "foxhole / fox hole"
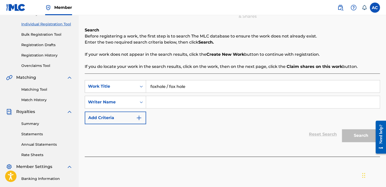
click at [157, 101] on input "Search Form" at bounding box center [263, 102] width 234 height 12
type input "A"
paste input ""YUH WOULD FIND SO (DANCE HALL MIX)""
type input """
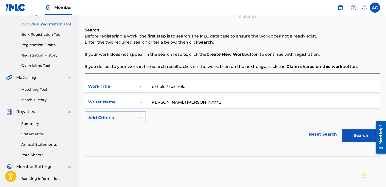
type input "ALSTON VERNON ELLSWORTH CYRUS"
click at [221, 108] on div "ALSTON VERNON ELLSWORTH CYRUS" at bounding box center [263, 102] width 234 height 13
click at [255, 134] on button "Search" at bounding box center [361, 135] width 38 height 13
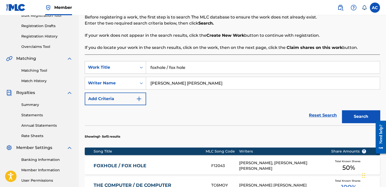
scroll to position [81, 0]
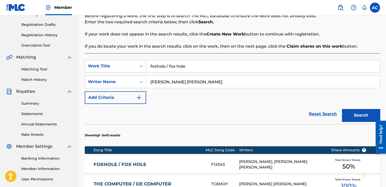
click at [186, 66] on input "foxhole / fox hole" at bounding box center [263, 66] width 234 height 12
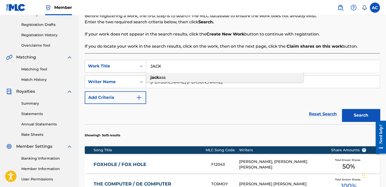
click at [163, 77] on span "ass" at bounding box center [162, 77] width 7 height 5
type input "jack ass"
click at [255, 115] on button "Search" at bounding box center [361, 115] width 38 height 13
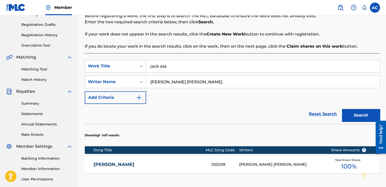
click at [169, 65] on input "jack ass" at bounding box center [263, 66] width 234 height 12
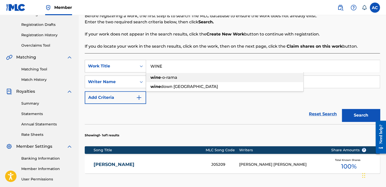
click at [166, 78] on span "-o-rama" at bounding box center [169, 77] width 17 height 5
type input "wine-o-rama"
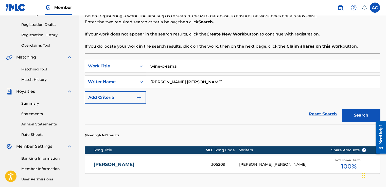
click at [255, 115] on button "Search" at bounding box center [361, 115] width 38 height 13
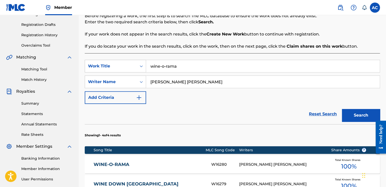
click at [255, 80] on input "ALSTON VERNON ELLSWORTH CYRUS" at bounding box center [263, 82] width 234 height 12
click at [199, 70] on input "wine-o-rama" at bounding box center [263, 66] width 234 height 12
click at [175, 64] on input "wine-o-rama" at bounding box center [263, 66] width 234 height 12
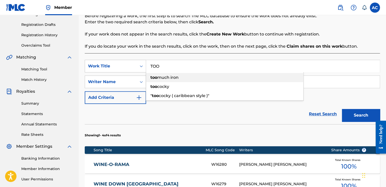
click at [173, 79] on span "much iron" at bounding box center [167, 77] width 21 height 5
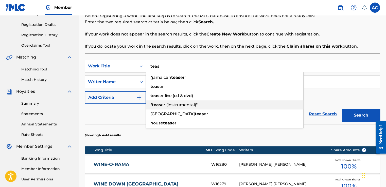
click at [161, 105] on span "er (instrumental)"" at bounding box center [179, 105] width 37 height 5
type input ""teaser (instrumental)""
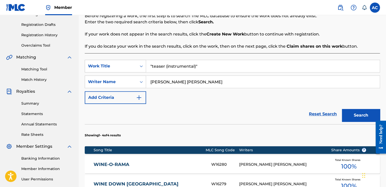
click at [161, 105] on div "Reset Search Search" at bounding box center [233, 114] width 296 height 20
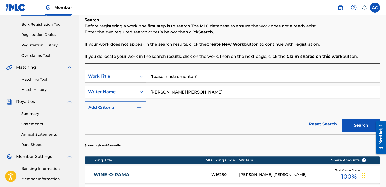
scroll to position [61, 0]
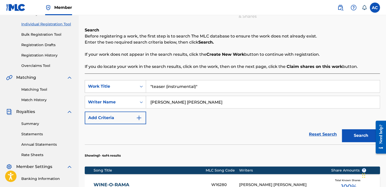
click at [255, 136] on button "Search" at bounding box center [361, 135] width 38 height 13
click at [169, 86] on input ""teaser (instrumental)"" at bounding box center [263, 86] width 234 height 12
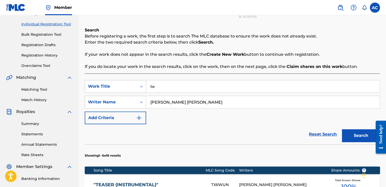
type input "t"
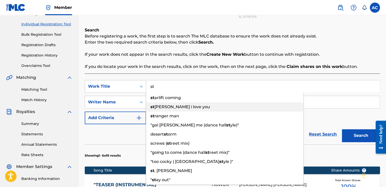
click at [168, 108] on span "vincent i love you" at bounding box center [183, 107] width 56 height 5
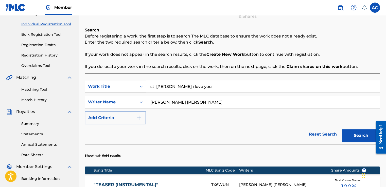
click at [168, 108] on input "ALSTON VERNON ELLSWORTH CYRUS" at bounding box center [263, 102] width 234 height 12
click at [172, 87] on input "st vincent i love you" at bounding box center [263, 86] width 234 height 12
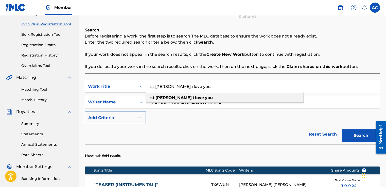
click at [166, 98] on strong "vincent" at bounding box center [174, 97] width 36 height 5
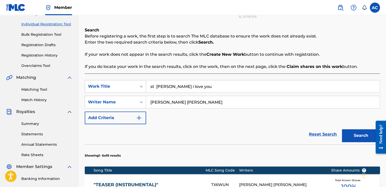
scroll to position [62, 0]
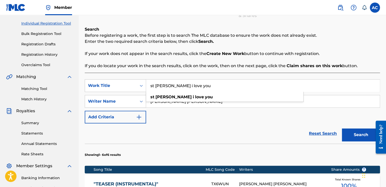
type input "st vincent i love you"
click at [255, 134] on button "Search" at bounding box center [361, 135] width 38 height 13
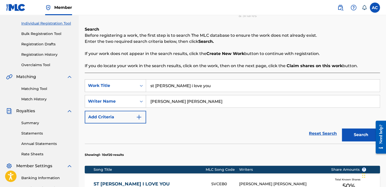
click at [192, 86] on input "st vincent i love you" at bounding box center [263, 86] width 234 height 12
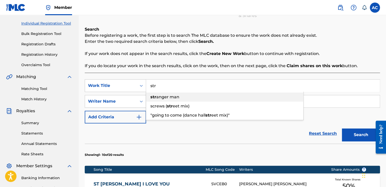
click at [172, 95] on span "anger man" at bounding box center [167, 97] width 23 height 5
type input "stranger man"
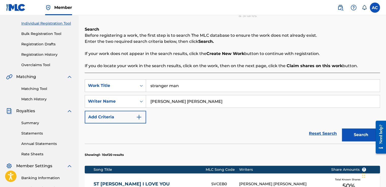
click at [196, 88] on input "stranger man" at bounding box center [263, 86] width 234 height 12
click at [255, 133] on button "Search" at bounding box center [361, 135] width 38 height 13
click at [178, 86] on input "stranger man" at bounding box center [263, 86] width 234 height 12
drag, startPoint x: 178, startPoint y: 86, endPoint x: 141, endPoint y: 82, distance: 37.5
click at [141, 82] on div "SearchWithCriteria633e51f8-a657-4339-b0dd-7963bfc515d7 Work Title stranger man …" at bounding box center [233, 85] width 296 height 13
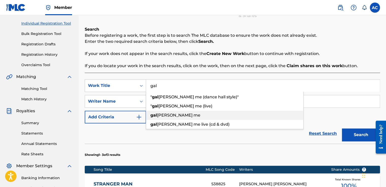
click at [161, 115] on span "ah rush me" at bounding box center [178, 115] width 43 height 5
type input "gal ah rush me"
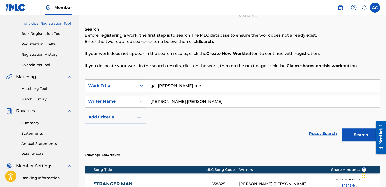
click at [255, 136] on button "Search" at bounding box center [361, 135] width 38 height 13
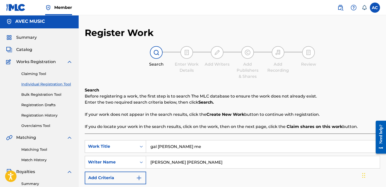
scroll to position [11, 0]
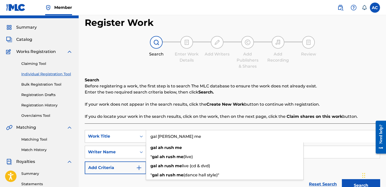
drag, startPoint x: 266, startPoint y: 123, endPoint x: 233, endPoint y: 128, distance: 33.7
drag, startPoint x: 184, startPoint y: 135, endPoint x: 151, endPoint y: 135, distance: 32.2
click at [151, 135] on input "gal ah rush me" at bounding box center [263, 137] width 234 height 12
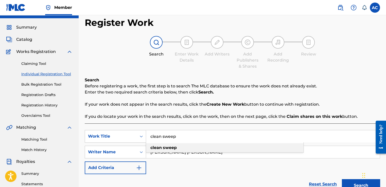
type input "clean sweep"
click at [159, 147] on strong "clean" at bounding box center [156, 147] width 11 height 5
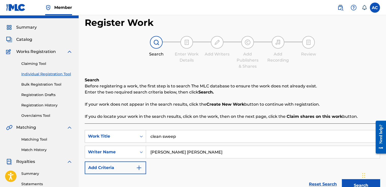
click at [255, 161] on div "SearchWithCriteria633e51f8-a657-4339-b0dd-7963bfc515d7 Work Title clean sweep S…" at bounding box center [233, 152] width 296 height 44
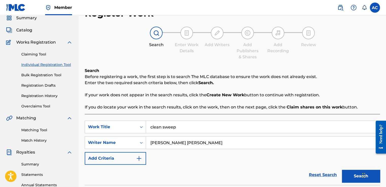
scroll to position [21, 0]
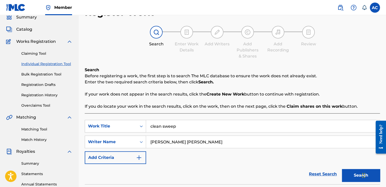
click at [255, 161] on button "Search" at bounding box center [361, 175] width 38 height 13
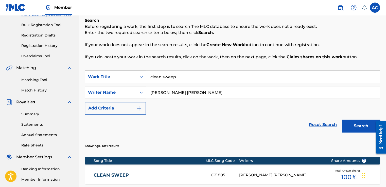
scroll to position [72, 0]
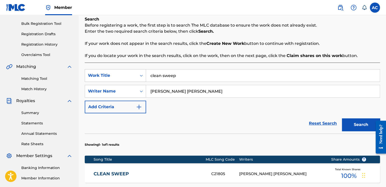
click at [174, 75] on input "clean sweep" at bounding box center [263, 76] width 234 height 12
click at [85, 66] on div "SearchWithCriteria633e51f8-a657-4339-b0dd-7963bfc515d7 Work Title YUH W SearchW…" at bounding box center [233, 145] width 296 height 165
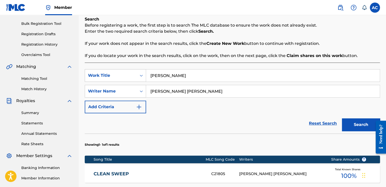
scroll to position [62, 0]
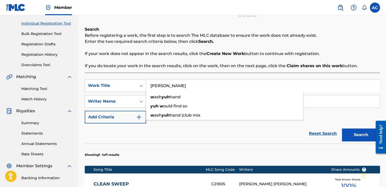
click at [168, 87] on input "YUH W" at bounding box center [263, 86] width 234 height 12
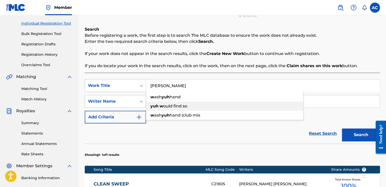
click at [166, 106] on span "ould find so" at bounding box center [176, 106] width 24 height 5
type input "yuh would find so"
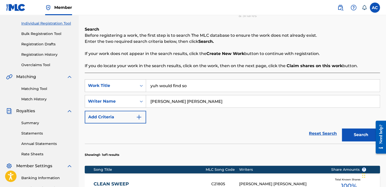
click at [255, 135] on button "Search" at bounding box center [361, 135] width 38 height 13
click at [162, 83] on input "yuh would find so" at bounding box center [263, 86] width 234 height 12
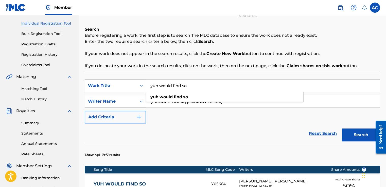
click at [162, 83] on input "yuh would find so" at bounding box center [263, 86] width 234 height 12
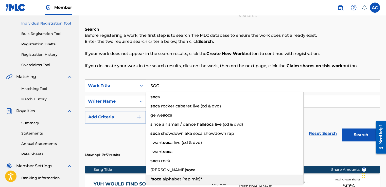
click at [170, 161] on span "a alphabet (rap mix)"" at bounding box center [180, 179] width 43 height 5
type input ""soca alphabet (rap mix)""
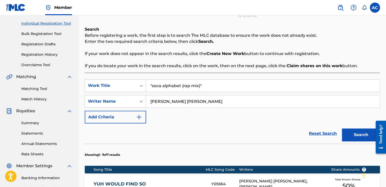
click at [255, 131] on button "Search" at bounding box center [361, 135] width 38 height 13
click at [198, 83] on input ""soca alphabet (rap mix)"" at bounding box center [263, 86] width 234 height 12
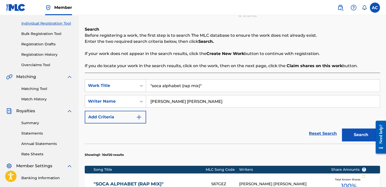
click at [198, 83] on input ""soca alphabet (rap mix)"" at bounding box center [263, 86] width 234 height 12
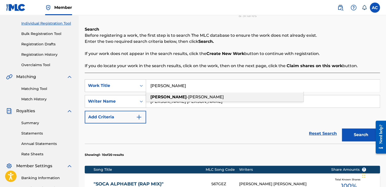
click at [187, 96] on span "-anne" at bounding box center [205, 97] width 37 height 5
type input "marie-anne"
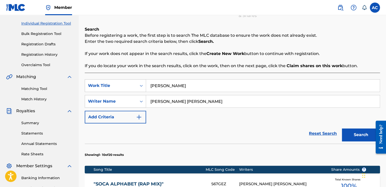
click at [255, 135] on button "Search" at bounding box center [361, 135] width 38 height 13
click at [158, 85] on input "marie-anne" at bounding box center [263, 86] width 234 height 12
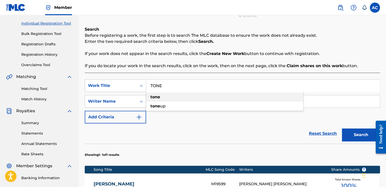
click at [154, 98] on strong "tone" at bounding box center [156, 97] width 10 height 5
type input "tone"
click at [255, 139] on button "Search" at bounding box center [361, 135] width 38 height 13
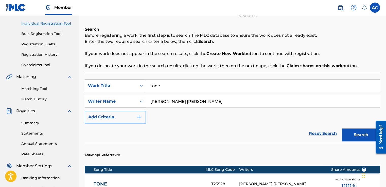
click at [161, 86] on input "tone" at bounding box center [263, 86] width 234 height 12
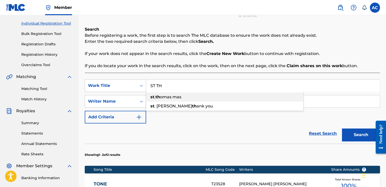
click at [158, 98] on strong "th" at bounding box center [158, 97] width 5 height 5
type input "st. thomas mas"
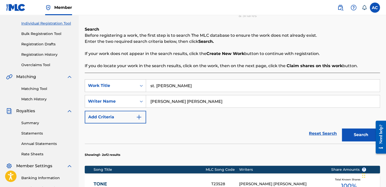
click at [255, 132] on button "Search" at bounding box center [361, 135] width 38 height 13
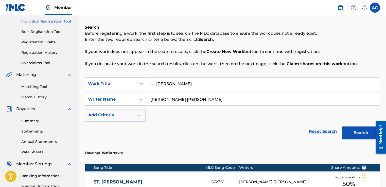
scroll to position [63, 0]
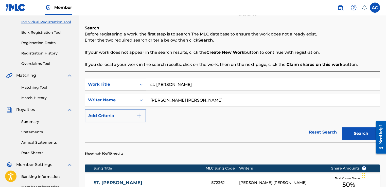
click at [184, 84] on input "st. thomas mas" at bounding box center [263, 84] width 234 height 12
type input "TEN YEARS"
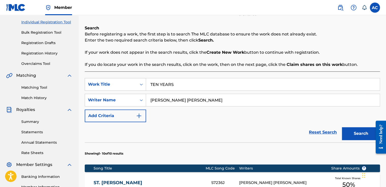
click at [255, 127] on button "Search" at bounding box center [361, 133] width 38 height 13
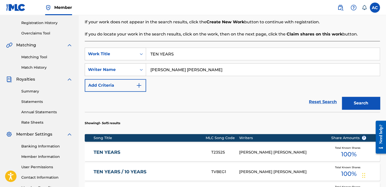
scroll to position [83, 0]
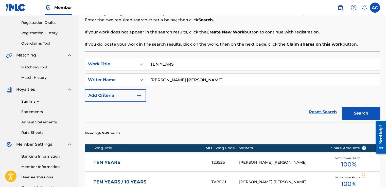
click at [255, 87] on div "SearchWithCriteria633e51f8-a657-4339-b0dd-7963bfc515d7 Work Title TEN YEARS Sea…" at bounding box center [233, 80] width 296 height 44
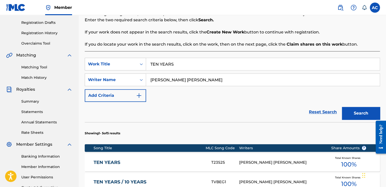
drag, startPoint x: 278, startPoint y: 87, endPoint x: 180, endPoint y: 59, distance: 102.0
click at [180, 59] on input "TEN YEARS" at bounding box center [263, 64] width 234 height 12
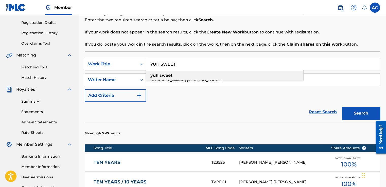
click at [189, 71] on div "yuh sweet" at bounding box center [224, 75] width 157 height 9
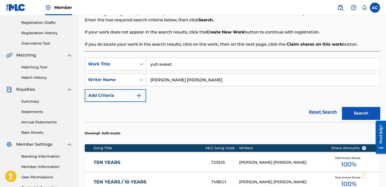
click at [191, 122] on section "Showing 1 - 5 of 5 results" at bounding box center [233, 132] width 296 height 20
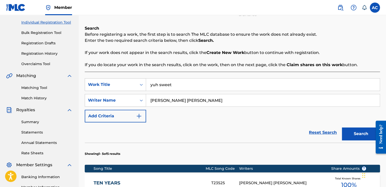
scroll to position [63, 0]
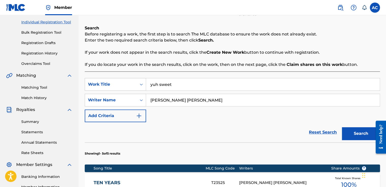
click at [175, 86] on input "yuh sweet" at bounding box center [263, 84] width 234 height 12
click at [255, 134] on button "Search" at bounding box center [361, 133] width 38 height 13
click at [74, 77] on div "Summary Catalog Works Registration Claiming Tool Individual Registration Tool B…" at bounding box center [39, 96] width 79 height 261
drag, startPoint x: 70, startPoint y: 70, endPoint x: 172, endPoint y: 82, distance: 103.1
click at [172, 82] on input "yuh sweet" at bounding box center [263, 84] width 234 height 12
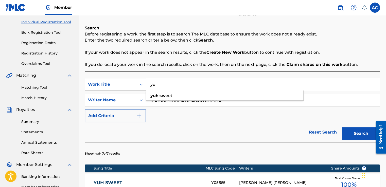
type input "y"
drag, startPoint x: 172, startPoint y: 82, endPoint x: 176, endPoint y: 45, distance: 37.7
click at [176, 45] on div "Search Before registering a work, the first step is to search The MLC database …" at bounding box center [233, 189] width 296 height 328
click at [197, 84] on input ""TEN YEARS (STREET" at bounding box center [263, 84] width 234 height 12
type input ""TEN YEARS (STREET MIX)""
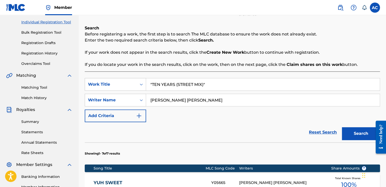
click at [255, 134] on button "Search" at bounding box center [361, 133] width 38 height 13
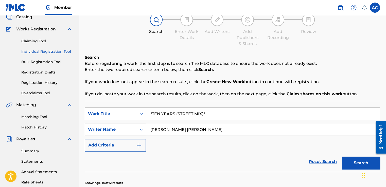
scroll to position [33, 0]
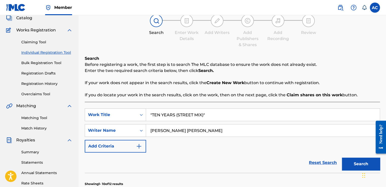
click at [255, 161] on button "Search" at bounding box center [361, 164] width 38 height 13
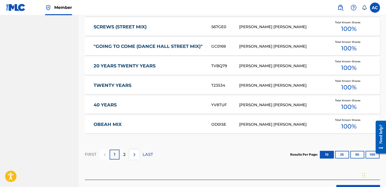
scroll to position [307, 0]
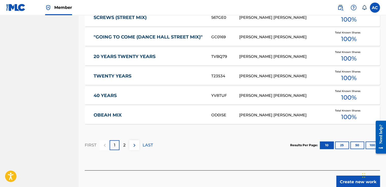
click at [125, 144] on p "2" at bounding box center [124, 145] width 2 height 6
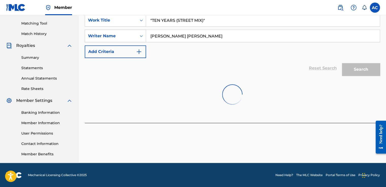
scroll to position [176, 0]
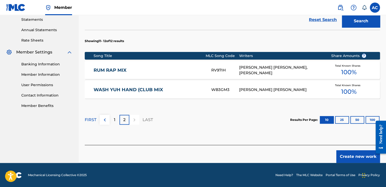
click at [125, 144] on div "SearchWithCriteria633e51f8-a657-4339-b0dd-7963bfc515d7 Work Title "TEN YEARS (S…" at bounding box center [233, 52] width 296 height 186
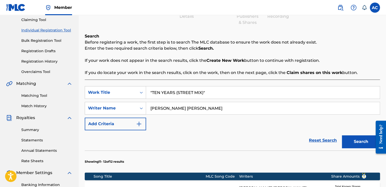
scroll to position [54, 0]
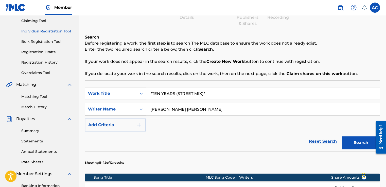
click at [255, 140] on button "Search" at bounding box center [361, 143] width 38 height 13
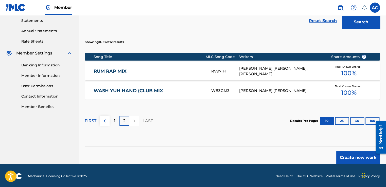
scroll to position [176, 0]
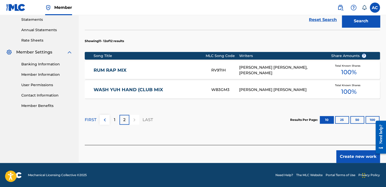
click at [255, 155] on button "Create new work" at bounding box center [359, 157] width 44 height 13
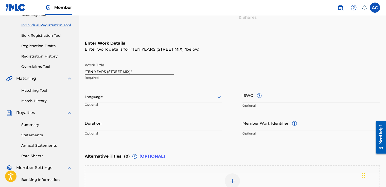
scroll to position [49, 0]
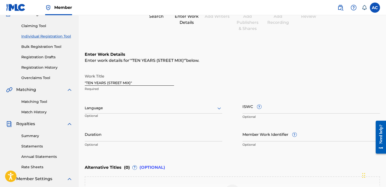
click at [91, 107] on div at bounding box center [154, 108] width 138 height 6
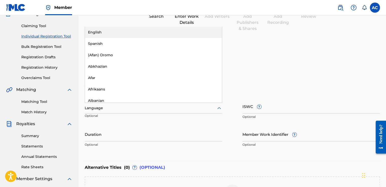
click at [88, 32] on div "English" at bounding box center [153, 32] width 137 height 11
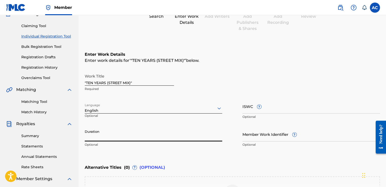
click at [87, 135] on input "Duration" at bounding box center [154, 134] width 138 height 14
type input "06:27"
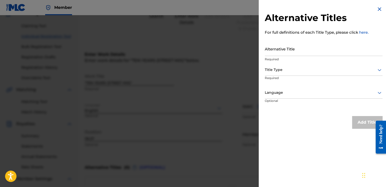
click at [255, 150] on div "Alternative Titles For full definitions of each Title Type, please click here. …" at bounding box center [324, 93] width 130 height 187
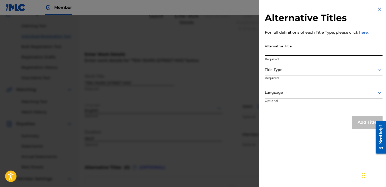
click at [255, 49] on input "Alternative Title" at bounding box center [324, 49] width 118 height 14
click at [255, 50] on div "Alternative Titles For full definitions of each Title Type, please click here. …" at bounding box center [324, 67] width 130 height 135
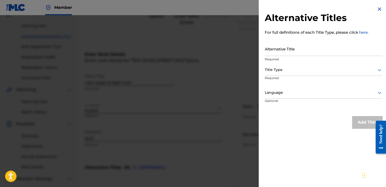
click at [254, 56] on div at bounding box center [193, 108] width 386 height 187
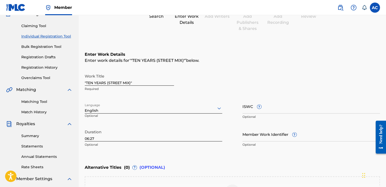
click at [251, 57] on h6 "Enter Work Details" at bounding box center [233, 55] width 296 height 6
click at [173, 87] on p "Required" at bounding box center [129, 89] width 89 height 5
click at [143, 91] on p "Required" at bounding box center [129, 89] width 89 height 5
click at [130, 91] on p "Required" at bounding box center [129, 89] width 89 height 5
click at [0, 139] on html "Accessibility Screen-Reader Guide, Feedback, and Issue Reporting | New window M…" at bounding box center [193, 44] width 386 height 187
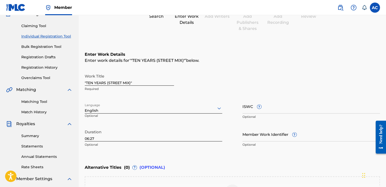
click at [0, 139] on html "Accessibility Screen-Reader Guide, Feedback, and Issue Reporting | New window M…" at bounding box center [193, 44] width 386 height 187
click at [255, 104] on input "ISWC ?" at bounding box center [312, 106] width 138 height 14
click at [255, 150] on div "Enter Work Details Enter work details for ‘ "TEN YEARS (STREET MIX)" ’ below. W…" at bounding box center [233, 100] width 296 height 123
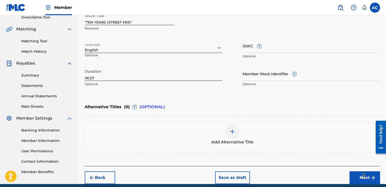
scroll to position [110, 0]
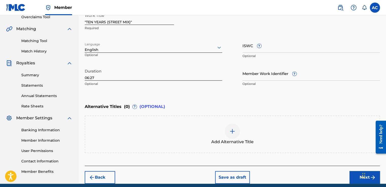
click at [232, 132] on img at bounding box center [233, 131] width 6 height 6
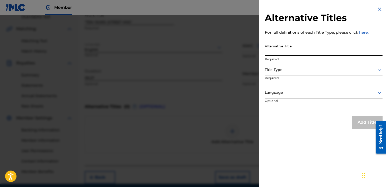
click at [255, 52] on input "Alternative Title" at bounding box center [324, 49] width 118 height 14
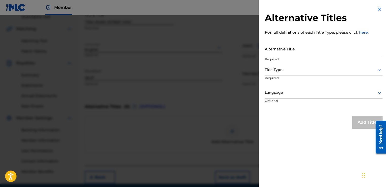
click at [255, 120] on div "Alternative Titles For full definitions of each Title Type, please click here. …" at bounding box center [324, 67] width 130 height 135
click at [242, 111] on div at bounding box center [193, 108] width 386 height 187
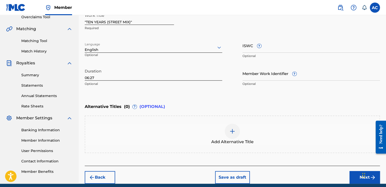
click at [231, 131] on img at bounding box center [233, 131] width 6 height 6
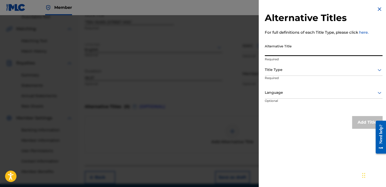
click at [255, 47] on input "Alternative Title" at bounding box center [324, 49] width 118 height 14
type input ""TEN YEARS (STREET)""
click at [255, 76] on p "Required" at bounding box center [284, 81] width 39 height 11
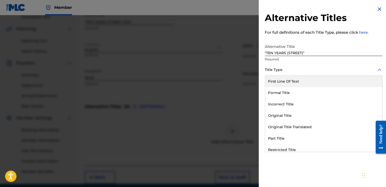
click at [255, 73] on div at bounding box center [324, 70] width 118 height 6
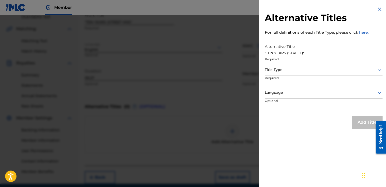
click at [255, 73] on div at bounding box center [324, 70] width 118 height 6
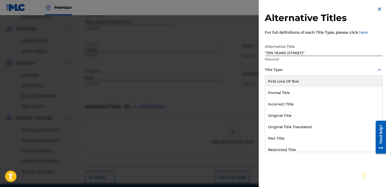
click at [255, 73] on div at bounding box center [324, 70] width 118 height 6
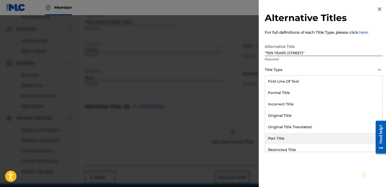
click at [255, 139] on div "Part Title" at bounding box center [323, 138] width 117 height 11
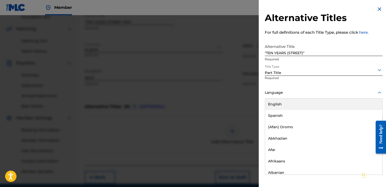
click at [255, 92] on div at bounding box center [324, 93] width 118 height 6
click at [255, 104] on div "English" at bounding box center [323, 104] width 117 height 11
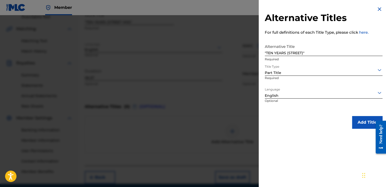
click at [255, 122] on button "Add Title" at bounding box center [367, 122] width 30 height 13
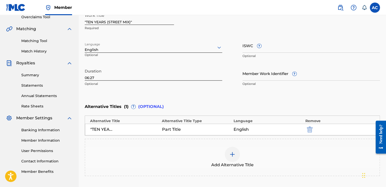
click at [233, 152] on img at bounding box center [233, 155] width 6 height 6
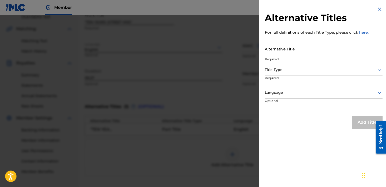
click at [233, 152] on div at bounding box center [193, 108] width 386 height 187
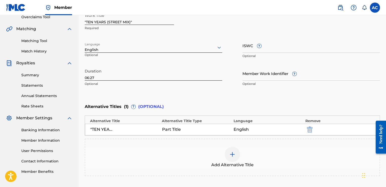
click at [234, 157] on img at bounding box center [233, 155] width 6 height 6
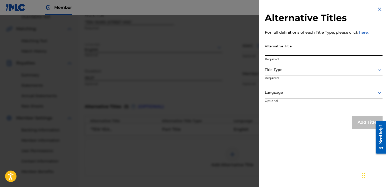
click at [255, 51] on input "Alternative Title" at bounding box center [324, 49] width 118 height 14
type input ""10 YEARS (STREET)""
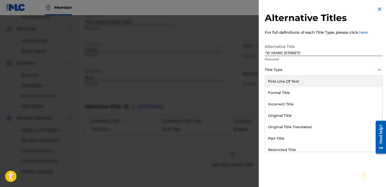
click at [255, 70] on div at bounding box center [324, 70] width 118 height 6
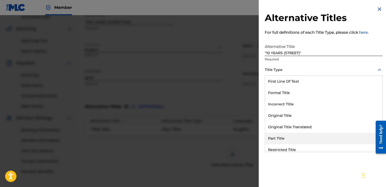
click at [255, 138] on div "Part Title" at bounding box center [323, 138] width 117 height 11
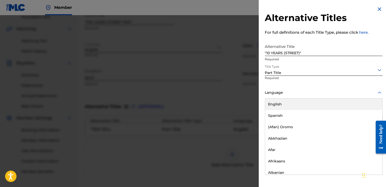
click at [255, 90] on div at bounding box center [324, 93] width 118 height 6
click at [255, 105] on div "English" at bounding box center [323, 104] width 117 height 11
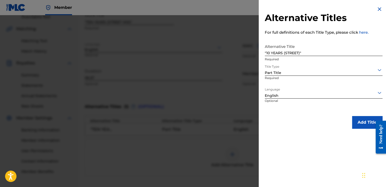
click at [255, 119] on button "Add Title" at bounding box center [367, 122] width 30 height 13
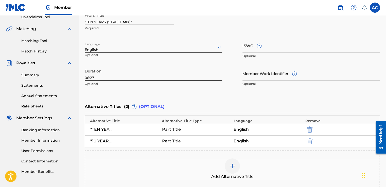
click at [233, 161] on img at bounding box center [233, 166] width 6 height 6
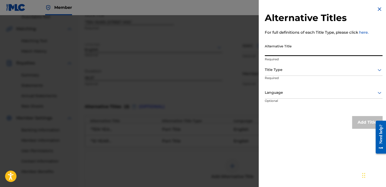
click at [255, 52] on input "Alternative Title" at bounding box center [324, 49] width 118 height 14
click at [255, 52] on input ""10 Y EARS" at bounding box center [324, 49] width 118 height 14
click at [255, 51] on input ""10 Y (STREET MIX) YEARS" at bounding box center [324, 49] width 118 height 14
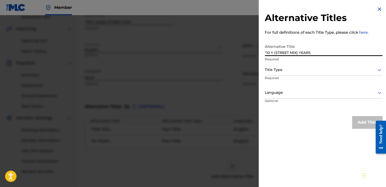
click at [255, 51] on input ""10 Y (STREET MIX) YEARS" at bounding box center [324, 49] width 118 height 14
click at [255, 52] on input ""10 YEARS (STREET MIX) YEARS" at bounding box center [324, 49] width 118 height 14
drag, startPoint x: 323, startPoint y: 53, endPoint x: 311, endPoint y: 52, distance: 12.5
click at [255, 52] on input ""10 YEARS (STREET MIX)" YEARS" at bounding box center [324, 49] width 118 height 14
type input ""10 YEARS (STREET MIX)""
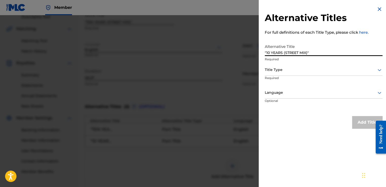
click at [255, 69] on div at bounding box center [324, 70] width 118 height 6
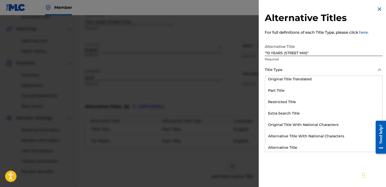
scroll to position [50, 0]
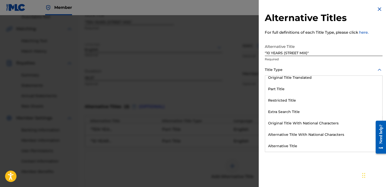
drag, startPoint x: 379, startPoint y: 95, endPoint x: 6, endPoint y: 5, distance: 383.5
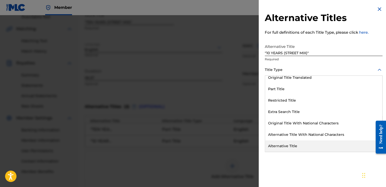
click at [255, 147] on div "Alternative Title" at bounding box center [323, 146] width 117 height 11
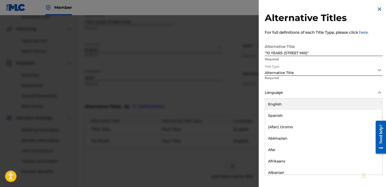
click at [255, 92] on div at bounding box center [324, 93] width 118 height 6
click at [255, 105] on div "English" at bounding box center [323, 104] width 117 height 11
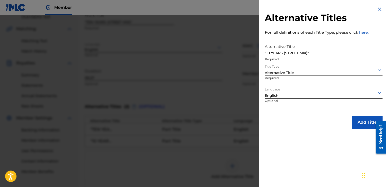
click at [255, 119] on button "Add Title" at bounding box center [367, 122] width 30 height 13
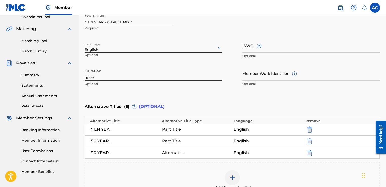
click at [234, 161] on img at bounding box center [233, 178] width 6 height 6
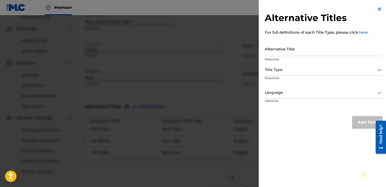
click at [255, 53] on input "Alternative Title" at bounding box center [324, 49] width 118 height 14
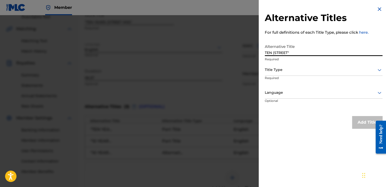
click at [255, 51] on input "TEN (STREET"" at bounding box center [324, 49] width 118 height 14
click at [255, 52] on input ""TEN (STREET"" at bounding box center [324, 49] width 118 height 14
click at [255, 52] on input ""TEN (STREET)"" at bounding box center [324, 49] width 118 height 14
type input ""TEN (STREET)""
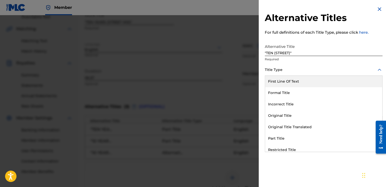
click at [255, 68] on div at bounding box center [324, 70] width 118 height 6
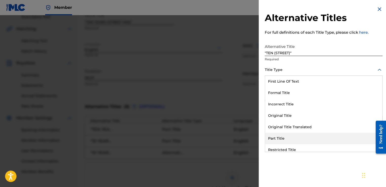
click at [255, 137] on div "Part Title" at bounding box center [323, 138] width 117 height 11
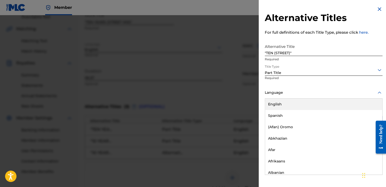
click at [255, 92] on div at bounding box center [324, 93] width 118 height 6
click at [255, 103] on div "English" at bounding box center [323, 104] width 117 height 11
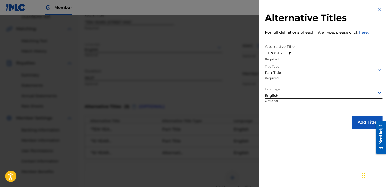
click at [255, 119] on button "Add Title" at bounding box center [367, 122] width 30 height 13
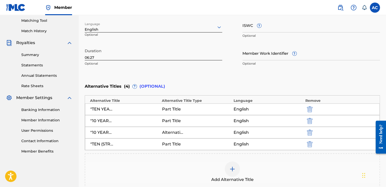
scroll to position [140, 0]
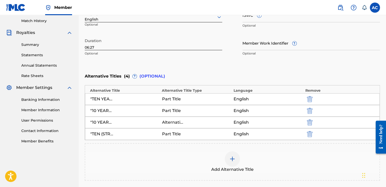
click at [233, 157] on img at bounding box center [233, 159] width 6 height 6
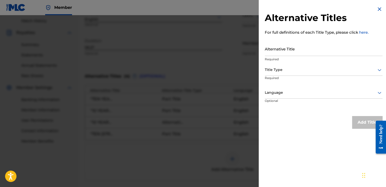
click at [255, 58] on p "Required" at bounding box center [324, 59] width 118 height 5
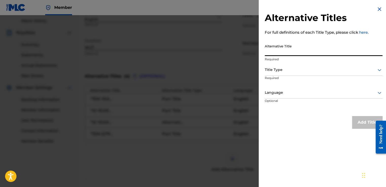
click at [255, 54] on input "Alternative Title" at bounding box center [324, 49] width 118 height 14
type input "TEN"
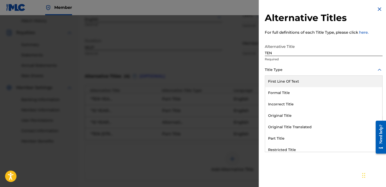
click at [255, 70] on div at bounding box center [324, 70] width 118 height 6
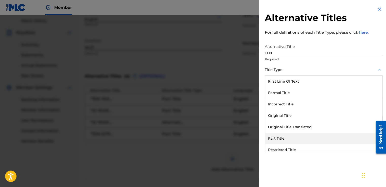
click at [255, 136] on div "Part Title" at bounding box center [323, 138] width 117 height 11
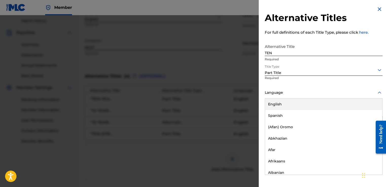
click at [255, 89] on div "Language" at bounding box center [324, 92] width 118 height 11
click at [255, 102] on div "English" at bounding box center [323, 104] width 117 height 11
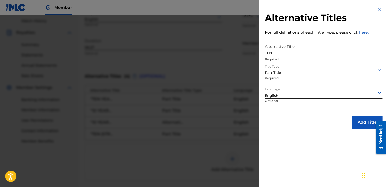
click at [255, 124] on button "Add Title" at bounding box center [367, 122] width 30 height 13
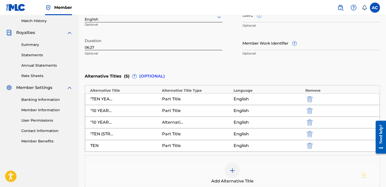
click at [232, 161] on img at bounding box center [233, 171] width 6 height 6
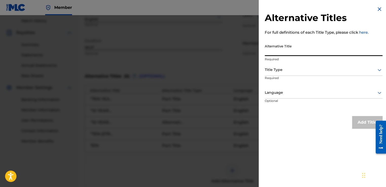
click at [255, 53] on input "Alternative Title" at bounding box center [324, 49] width 118 height 14
type input "10"
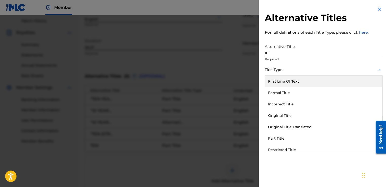
click at [255, 70] on div at bounding box center [324, 70] width 118 height 6
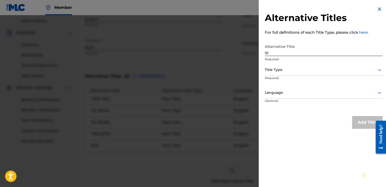
drag, startPoint x: 269, startPoint y: 124, endPoint x: 271, endPoint y: 135, distance: 10.8
click at [255, 135] on div "Alternative Titles For full definitions of each Title Type, please click here. …" at bounding box center [324, 67] width 130 height 135
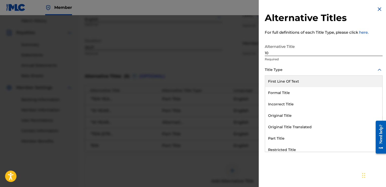
click at [255, 73] on div "Title Type" at bounding box center [324, 69] width 118 height 11
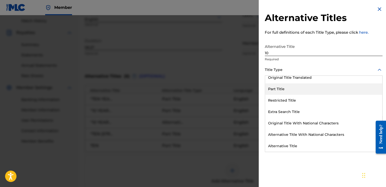
click at [255, 88] on div "Part Title" at bounding box center [323, 89] width 117 height 11
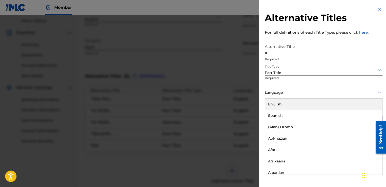
click at [255, 93] on div at bounding box center [324, 93] width 118 height 6
click at [255, 104] on div "English" at bounding box center [323, 104] width 117 height 11
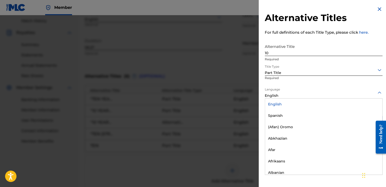
click at [255, 96] on div "English" at bounding box center [324, 95] width 118 height 5
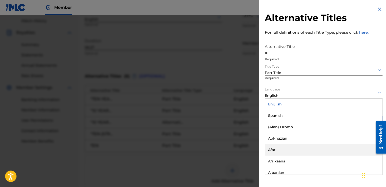
click at [255, 155] on div "Afar" at bounding box center [323, 149] width 117 height 11
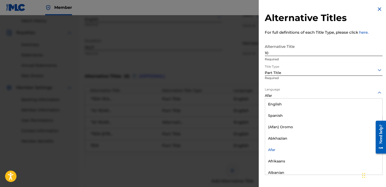
click at [255, 95] on div at bounding box center [324, 93] width 118 height 6
click at [255, 105] on div "English" at bounding box center [323, 104] width 117 height 11
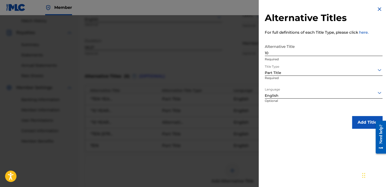
click at [255, 123] on button "Add Title" at bounding box center [367, 122] width 30 height 13
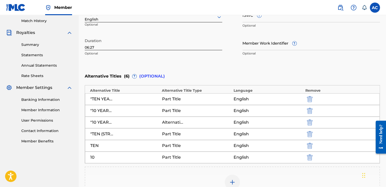
click at [232, 161] on img at bounding box center [233, 183] width 6 height 6
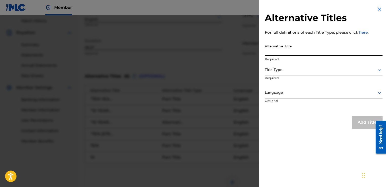
click at [255, 52] on input "Alternative Title" at bounding box center [324, 49] width 118 height 14
type input "WOMAN MOVE FROM INFRONT THE DOOR"
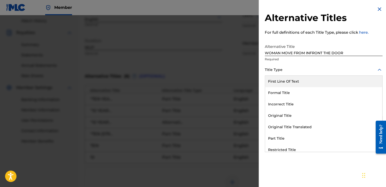
click at [255, 67] on div "Title Type" at bounding box center [324, 69] width 118 height 11
click at [255, 81] on div "First Line Of Text" at bounding box center [323, 81] width 117 height 11
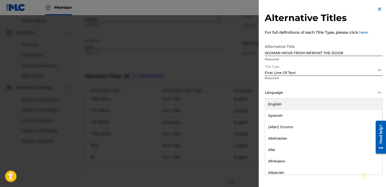
click at [255, 93] on div at bounding box center [324, 93] width 118 height 6
click at [255, 103] on div "English" at bounding box center [323, 104] width 117 height 11
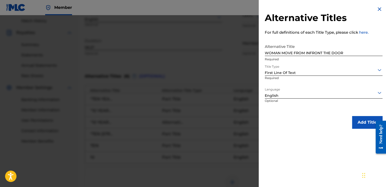
click at [255, 124] on button "Add Title" at bounding box center [367, 122] width 30 height 13
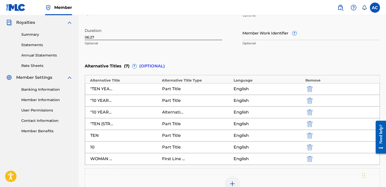
scroll to position [160, 0]
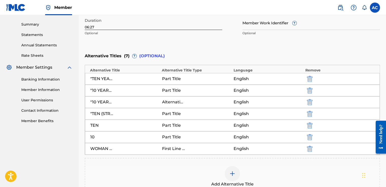
click at [232, 161] on img at bounding box center [233, 174] width 6 height 6
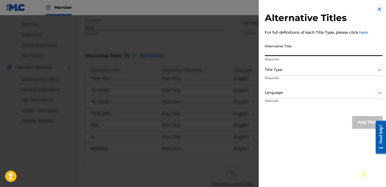
click at [255, 51] on input "Alternative Title" at bounding box center [324, 49] width 118 height 14
type input "WOMAN MOVE FROM INFRONT DE DOOR"
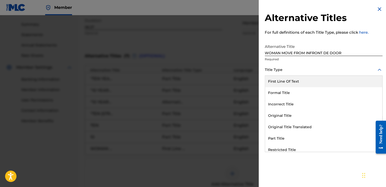
click at [255, 70] on div at bounding box center [324, 70] width 118 height 6
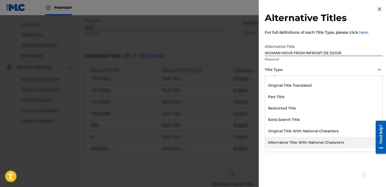
scroll to position [50, 0]
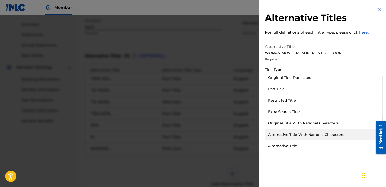
click at [255, 135] on div "Alternative Title With National Characters" at bounding box center [323, 134] width 117 height 11
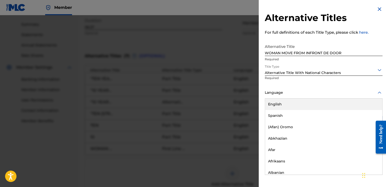
click at [255, 93] on div at bounding box center [324, 93] width 118 height 6
click at [255, 103] on div "English" at bounding box center [323, 104] width 117 height 11
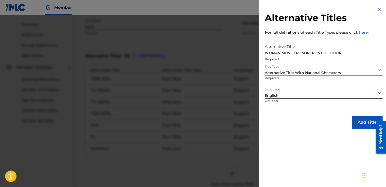
click at [255, 120] on button "Add Title" at bounding box center [367, 122] width 30 height 13
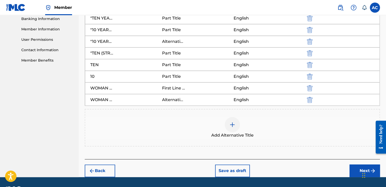
scroll to position [221, 0]
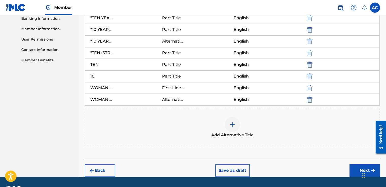
click at [255, 161] on button "Next" at bounding box center [365, 171] width 30 height 13
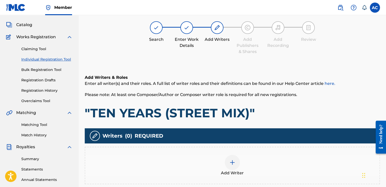
scroll to position [23, 0]
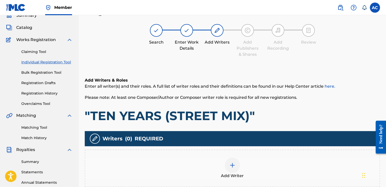
click at [233, 161] on img at bounding box center [233, 166] width 6 height 6
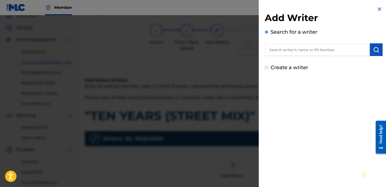
click at [255, 49] on input "text" at bounding box center [317, 49] width 105 height 13
click at [255, 50] on input "text" at bounding box center [317, 49] width 105 height 13
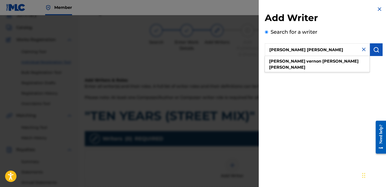
type input "ALSTON VERNON ELLSWORTH CYRUS"
click at [255, 50] on img "submit" at bounding box center [377, 50] width 6 height 6
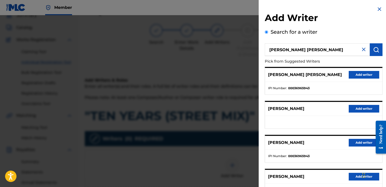
click at [255, 77] on button "Add writer" at bounding box center [364, 75] width 30 height 8
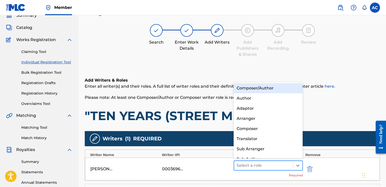
click at [238, 161] on input "text" at bounding box center [237, 166] width 1 height 6
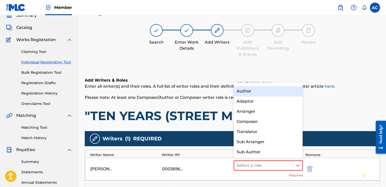
scroll to position [0, 0]
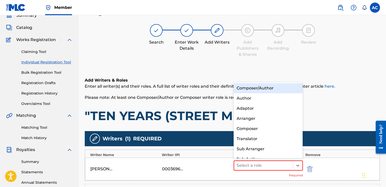
click at [253, 87] on div "Composer/Author" at bounding box center [268, 88] width 69 height 10
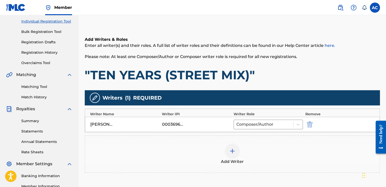
scroll to position [74, 0]
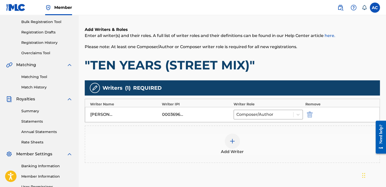
click at [233, 141] on img at bounding box center [233, 141] width 6 height 6
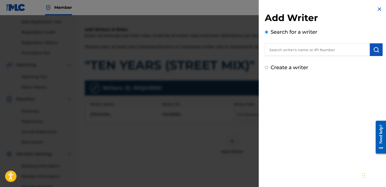
click at [255, 52] on input "text" at bounding box center [317, 49] width 105 height 13
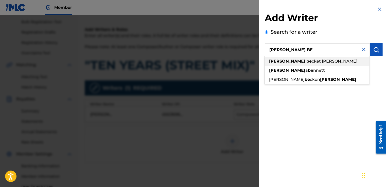
click at [255, 61] on strong "alston" at bounding box center [287, 61] width 36 height 5
type input "alston becket cyrus"
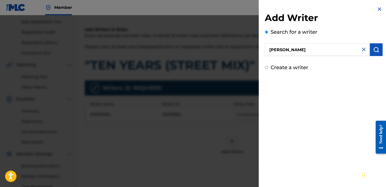
click at [255, 48] on img "submit" at bounding box center [377, 50] width 6 height 6
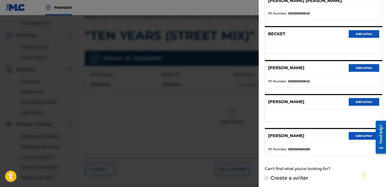
scroll to position [104, 0]
click at [255, 134] on button "Add writer" at bounding box center [364, 136] width 30 height 8
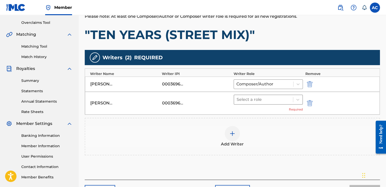
click at [255, 99] on div at bounding box center [264, 99] width 54 height 7
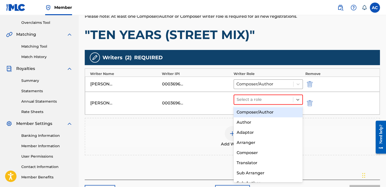
click at [255, 112] on div "Composer/Author" at bounding box center [268, 112] width 69 height 10
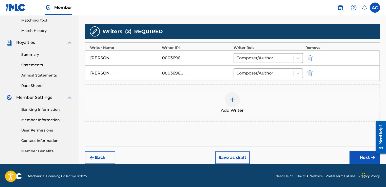
scroll to position [131, 0]
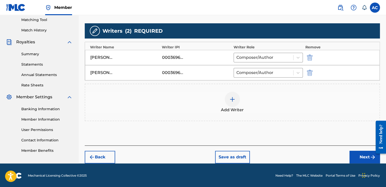
click at [255, 159] on button "Next" at bounding box center [365, 157] width 30 height 13
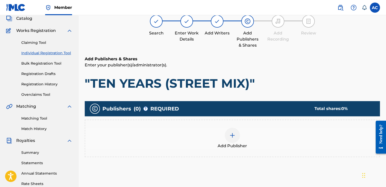
scroll to position [23, 0]
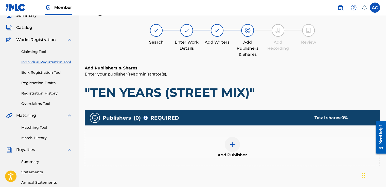
click at [232, 143] on img at bounding box center [233, 145] width 6 height 6
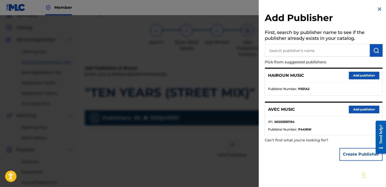
click at [255, 107] on button "Add publisher" at bounding box center [364, 110] width 30 height 8
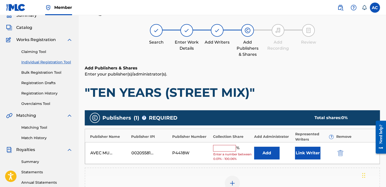
click at [246, 157] on span "Enter a number between 0.01% - 100.06%" at bounding box center [232, 156] width 38 height 9
click at [221, 146] on input "text" at bounding box center [224, 148] width 23 height 7
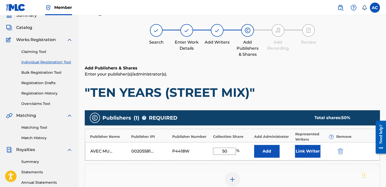
type input "50"
click at [255, 154] on button "Link Writer" at bounding box center [307, 151] width 25 height 13
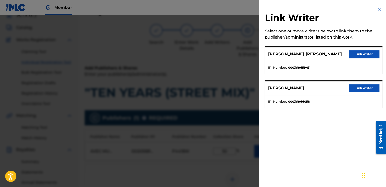
click at [255, 57] on p "ALSTON VERNON ELLSWORTH CYRUS" at bounding box center [305, 54] width 74 height 6
click at [255, 4] on div "Link Writer Select one or more writers below to link them to the publisher/admi…" at bounding box center [324, 60] width 130 height 121
click at [255, 7] on img at bounding box center [380, 9] width 6 height 6
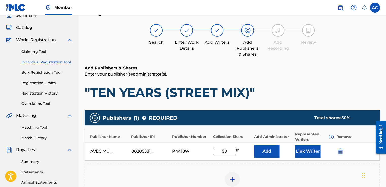
click at [255, 150] on button "Link Writer" at bounding box center [307, 151] width 25 height 13
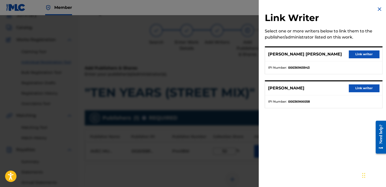
click at [255, 91] on button "Link writer" at bounding box center [364, 89] width 30 height 8
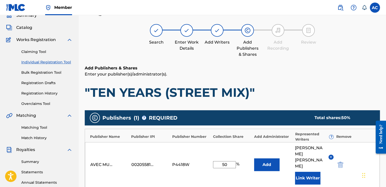
click at [255, 155] on img at bounding box center [331, 157] width 4 height 4
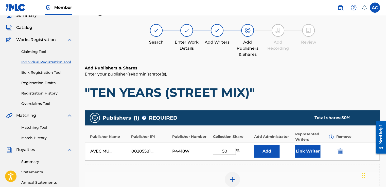
click at [255, 153] on button "Link Writer" at bounding box center [307, 151] width 25 height 13
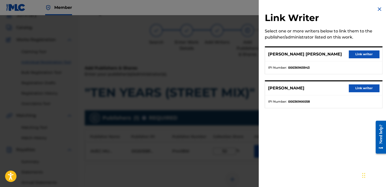
click at [255, 55] on button "Link writer" at bounding box center [364, 55] width 30 height 8
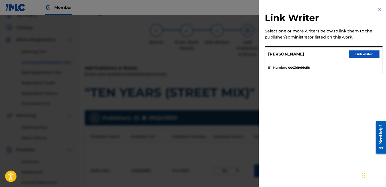
click at [255, 54] on button "Link writer" at bounding box center [364, 55] width 30 height 8
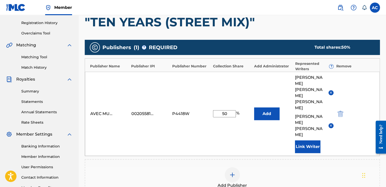
scroll to position [94, 0]
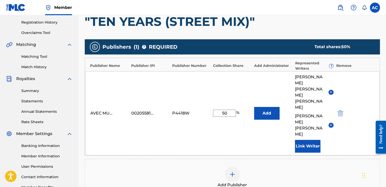
click at [232, 161] on img at bounding box center [233, 175] width 6 height 6
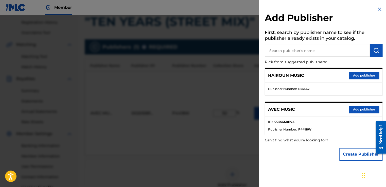
click at [255, 51] on input "text" at bounding box center [317, 50] width 105 height 13
type input "MS PEARL MUSIC"
click at [255, 107] on button "Add publisher" at bounding box center [364, 110] width 30 height 8
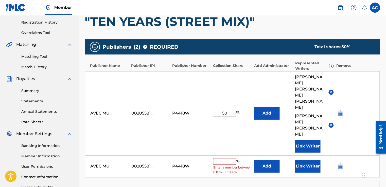
click at [255, 161] on img "submit" at bounding box center [341, 167] width 6 height 6
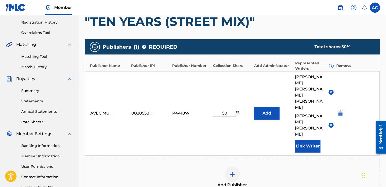
click at [255, 161] on div "Add Publisher" at bounding box center [232, 177] width 295 height 21
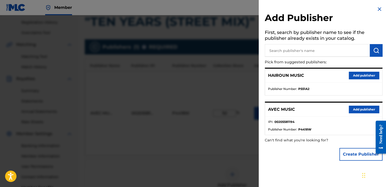
click at [255, 64] on p "Pick from suggested publishers:" at bounding box center [309, 62] width 89 height 11
click at [255, 50] on input "text" at bounding box center [317, 50] width 105 height 13
click at [255, 153] on button "Create Publisher" at bounding box center [361, 154] width 43 height 13
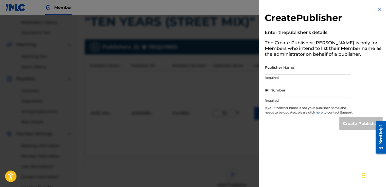
click at [255, 76] on p "Required" at bounding box center [308, 78] width 86 height 5
click at [255, 78] on p "Required" at bounding box center [308, 78] width 86 height 5
click at [255, 72] on input "Publisher Name" at bounding box center [308, 67] width 86 height 14
type input "MS PEARL MUSIC"
type input "00620426388"
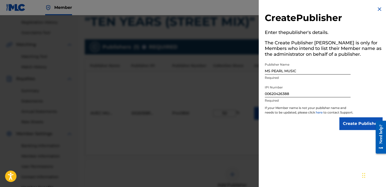
click at [255, 130] on input "Create Publisher" at bounding box center [361, 124] width 43 height 13
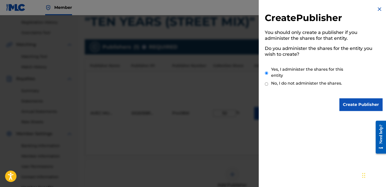
click at [255, 104] on input "Create Publisher" at bounding box center [361, 105] width 43 height 13
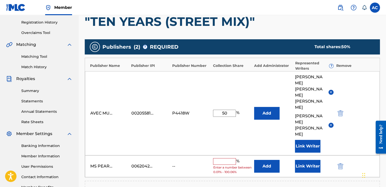
click at [229, 158] on input "text" at bounding box center [224, 161] width 23 height 7
type input "50"
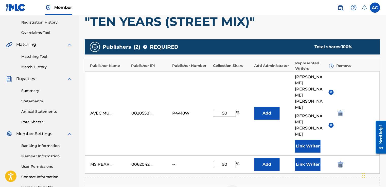
click at [255, 158] on button "Link Writer" at bounding box center [307, 164] width 25 height 13
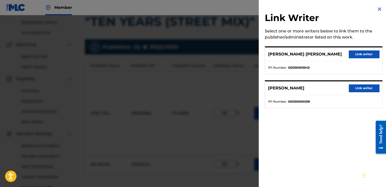
click at [255, 92] on button "Link writer" at bounding box center [364, 89] width 30 height 8
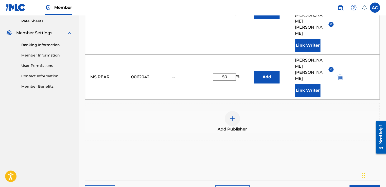
scroll to position [196, 0]
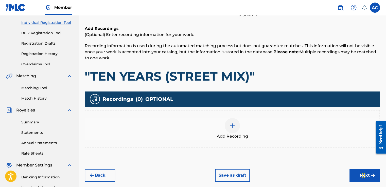
scroll to position [63, 0]
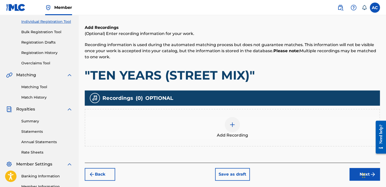
click at [54, 68] on div "Summary Catalog Works Registration Claiming Tool Individual Registration Tool B…" at bounding box center [39, 96] width 79 height 261
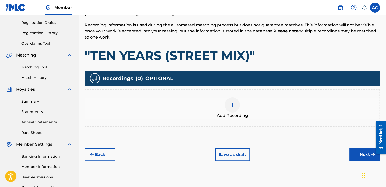
scroll to position [84, 0]
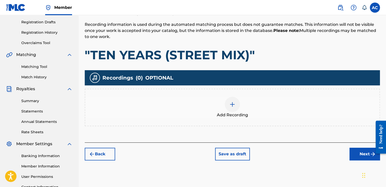
click at [233, 103] on img at bounding box center [233, 105] width 6 height 6
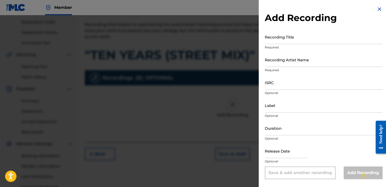
click at [255, 40] on input "Recording Title" at bounding box center [324, 37] width 118 height 14
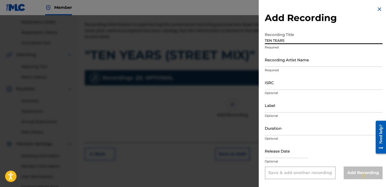
click at [255, 40] on input "TEN TEARS" at bounding box center [324, 37] width 118 height 14
click at [255, 39] on input "TEN TEARS" at bounding box center [324, 37] width 118 height 14
click at [255, 40] on input "TEN YEARS" at bounding box center [324, 37] width 118 height 14
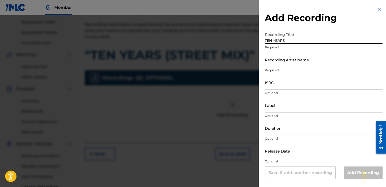
click at [255, 40] on input "TEN YEARS" at bounding box center [324, 37] width 118 height 14
click at [255, 44] on div "Recording Title "TEN YEARS Required" at bounding box center [324, 41] width 118 height 23
click at [255, 40] on input ""TEN YEARS" at bounding box center [324, 37] width 118 height 14
type input ""TEN YEARS (STREET MIX)""
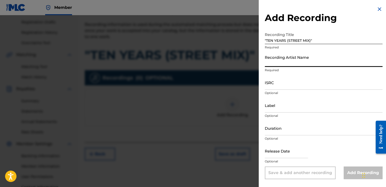
click at [255, 60] on input "Recording Artist Name" at bounding box center [324, 60] width 118 height 14
type input "Alston BECKET Cyrus aka BECKET(T) aka BECKET CYRUS"
type input "COCOA MUSIC aka COCOA RECORDS"
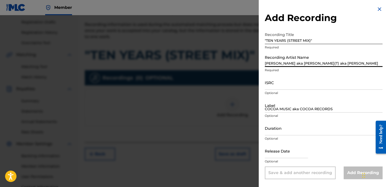
type input "07:06"
type input "June 15 1993"
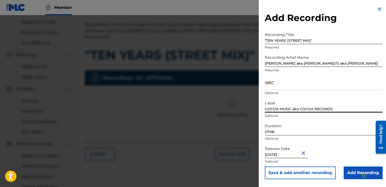
click at [255, 108] on input "COCOA MUSIC aka COCOA RECORDS" at bounding box center [324, 105] width 118 height 14
click at [255, 108] on input "COCOA RECORDS" at bounding box center [324, 105] width 118 height 14
type input "COCOA RECORDS aka COCOA MUSIC"
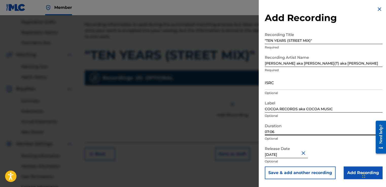
drag, startPoint x: 270, startPoint y: 132, endPoint x: 260, endPoint y: 133, distance: 9.4
click at [255, 133] on div "Add Recording Recording Title "TEN YEARS (STREET MIX)" Required Recording Artis…" at bounding box center [324, 93] width 130 height 186
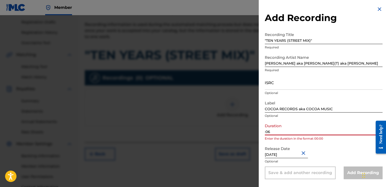
click at [255, 131] on input ":06" at bounding box center [324, 128] width 118 height 14
click at [255, 131] on input "06" at bounding box center [324, 128] width 118 height 14
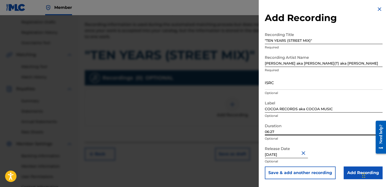
type input "06:27"
select select "5"
select select "1993"
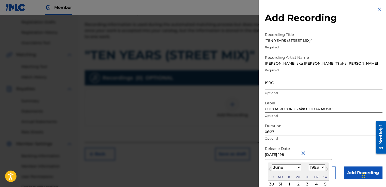
type input "June 15 1987"
select select "1987"
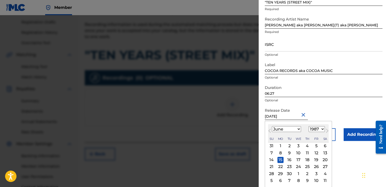
scroll to position [38, 0]
type input "June 15 1987"
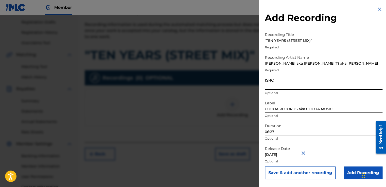
scroll to position [0, 0]
click at [255, 50] on form "Recording Title "TEN YEARS (STREET MIX)" Required Recording Artist Name Alston …" at bounding box center [324, 105] width 118 height 150
click at [255, 47] on p "Required" at bounding box center [324, 47] width 118 height 5
click at [255, 85] on input "US3NS8700001" at bounding box center [324, 82] width 118 height 14
type input "US3NS8700002"
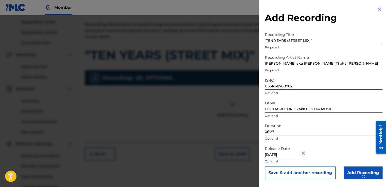
click at [255, 161] on input "Add Recording" at bounding box center [363, 173] width 39 height 13
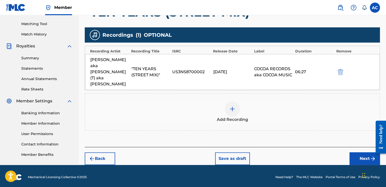
scroll to position [127, 0]
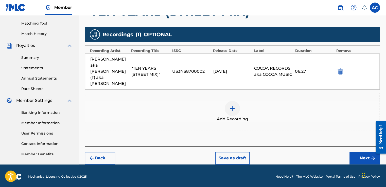
click at [255, 152] on button "Next" at bounding box center [365, 158] width 30 height 13
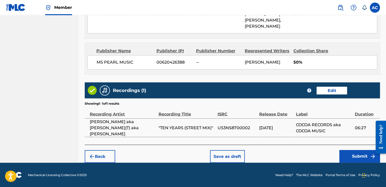
scroll to position [419, 0]
click at [255, 155] on button "Submit" at bounding box center [360, 156] width 41 height 13
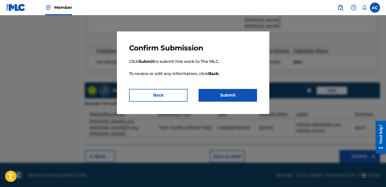
click at [226, 95] on button "Submit" at bounding box center [228, 95] width 58 height 13
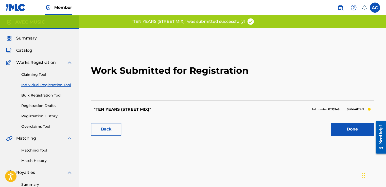
click at [255, 129] on link "Done" at bounding box center [352, 129] width 43 height 13
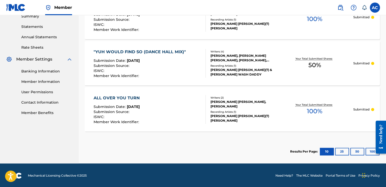
scroll to position [169, 0]
